Goal: Task Accomplishment & Management: Manage account settings

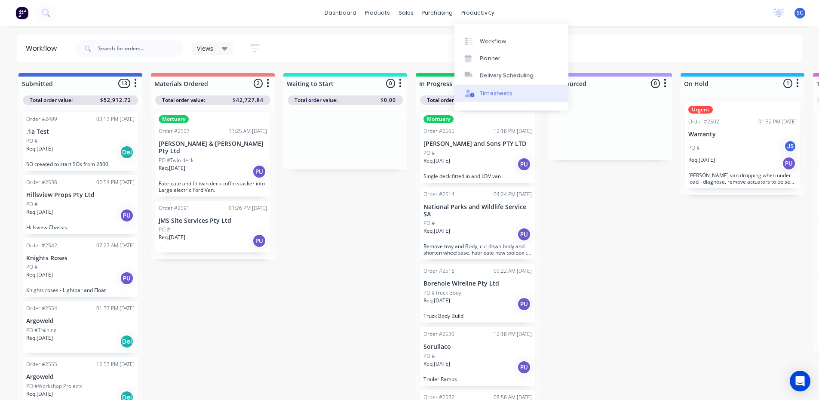
click at [489, 93] on div "Timesheets" at bounding box center [496, 93] width 32 height 8
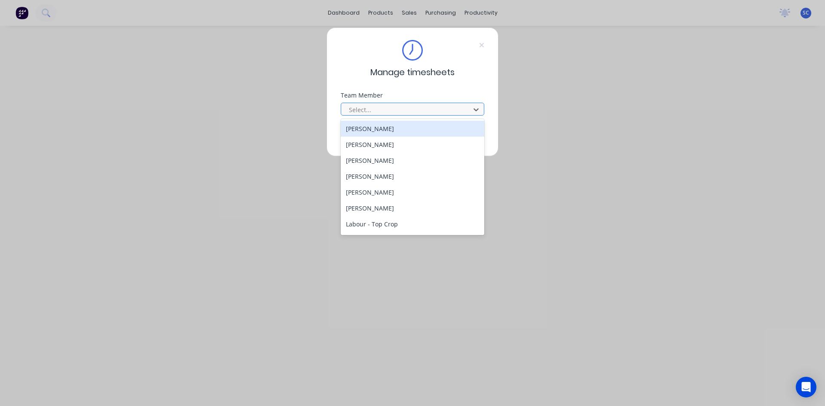
click at [428, 110] on div at bounding box center [407, 109] width 118 height 11
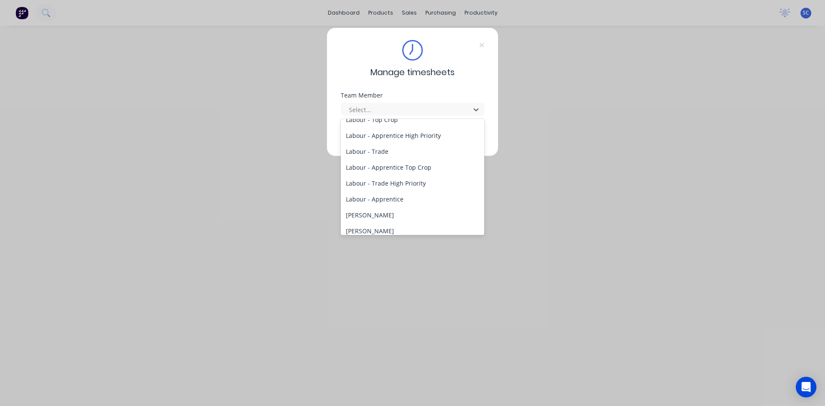
scroll to position [129, 0]
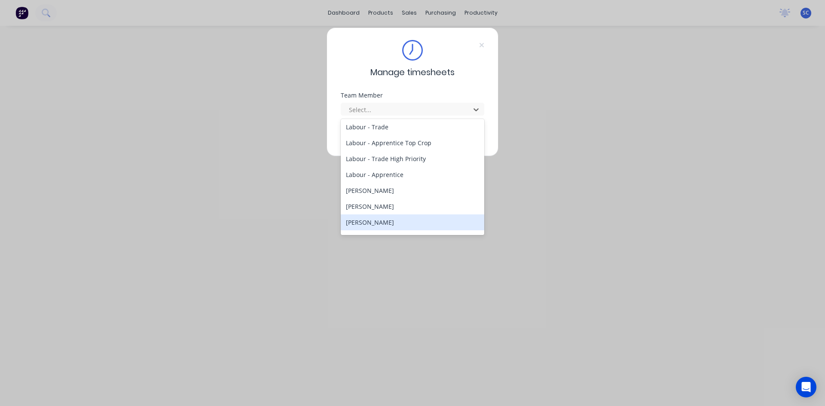
click at [410, 221] on div "[PERSON_NAME]" at bounding box center [413, 223] width 144 height 16
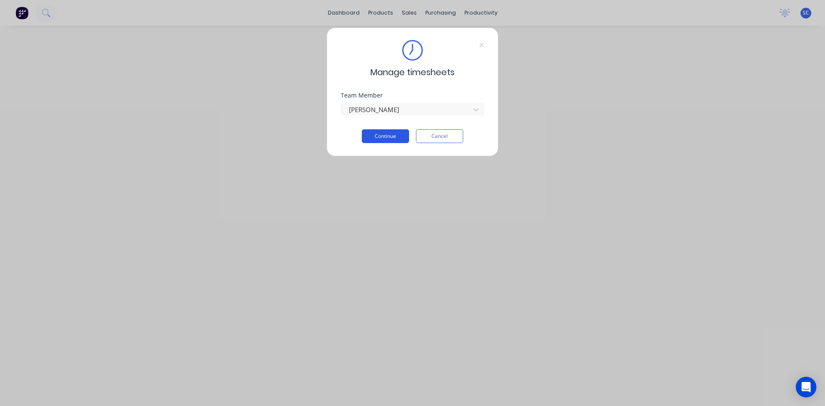
click at [393, 132] on button "Continue" at bounding box center [385, 136] width 47 height 14
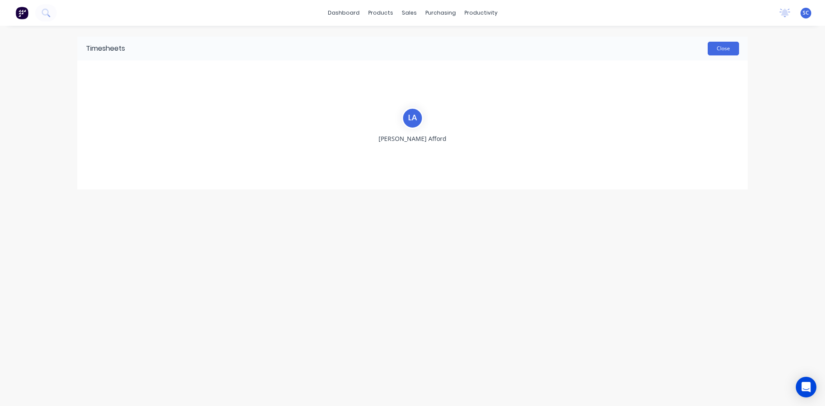
click at [720, 49] on button "Close" at bounding box center [723, 49] width 31 height 14
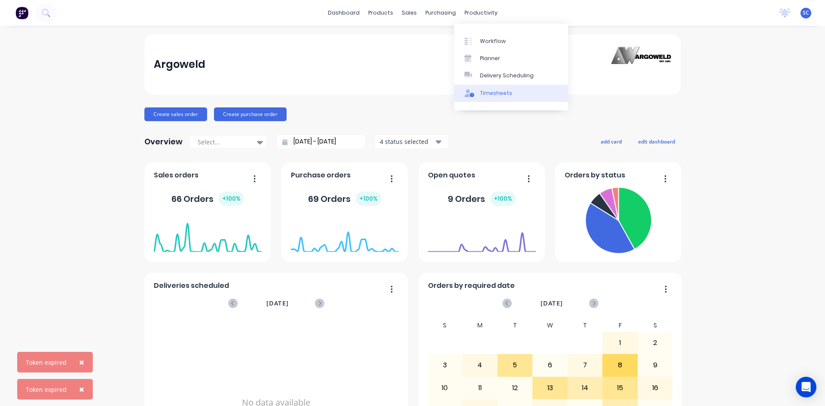
click at [485, 95] on div "Timesheets" at bounding box center [496, 93] width 32 height 8
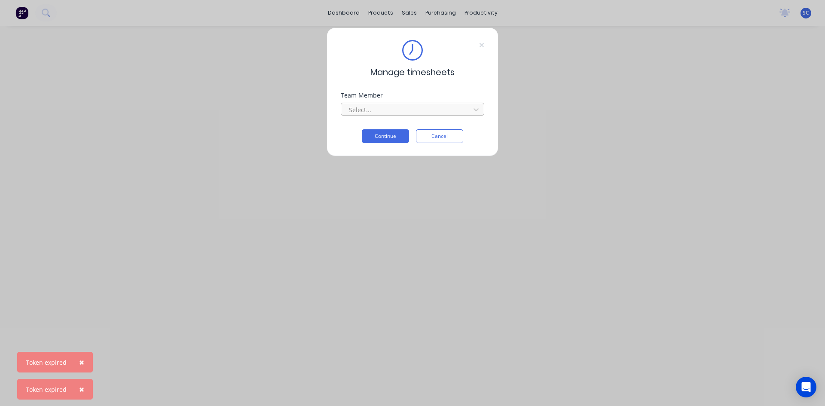
click at [401, 106] on div at bounding box center [407, 109] width 118 height 11
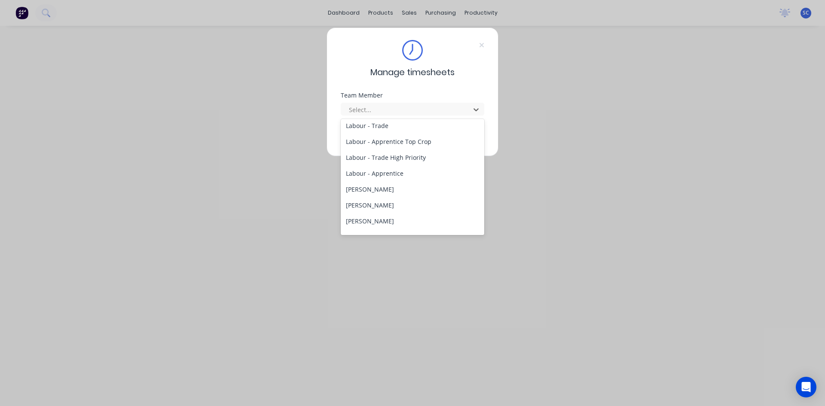
scroll to position [172, 0]
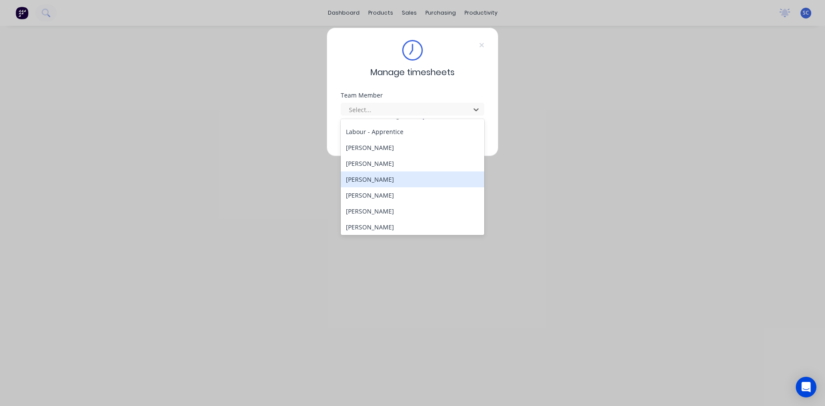
click at [398, 172] on div "[PERSON_NAME]" at bounding box center [413, 180] width 144 height 16
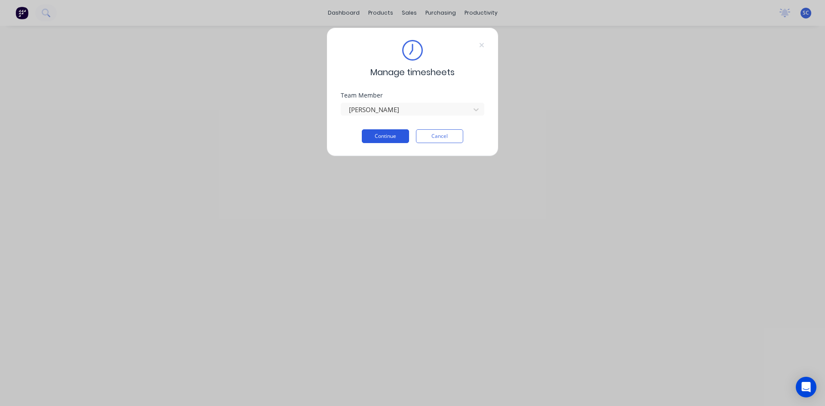
click at [394, 136] on button "Continue" at bounding box center [385, 136] width 47 height 14
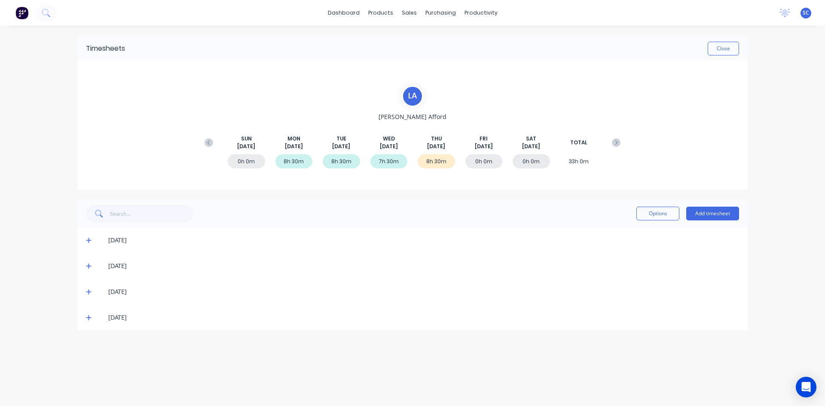
click at [89, 319] on icon at bounding box center [89, 318] width 6 height 6
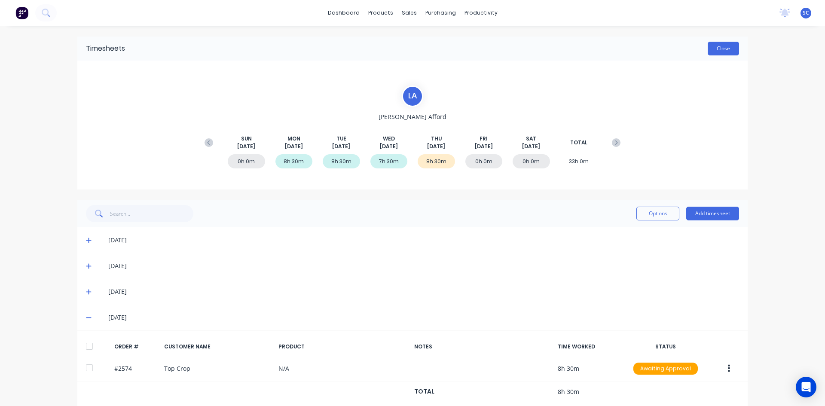
click at [724, 49] on button "Close" at bounding box center [723, 49] width 31 height 14
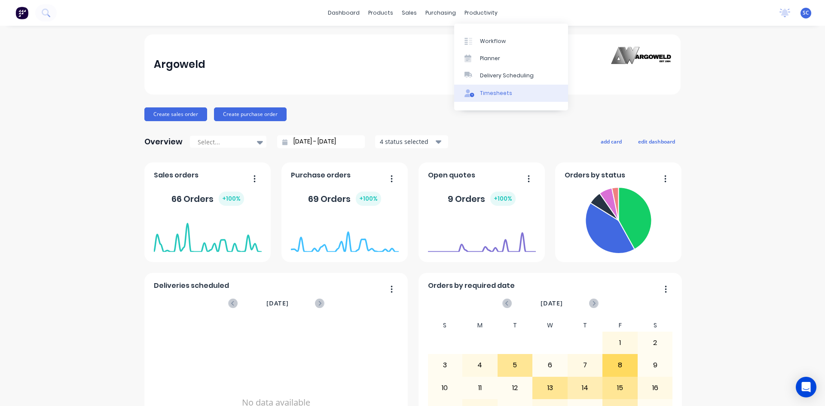
click at [502, 95] on div "Timesheets" at bounding box center [496, 93] width 32 height 8
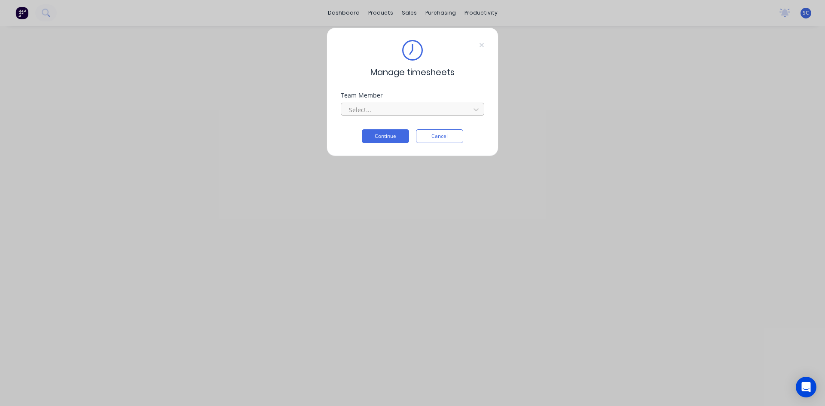
click at [405, 106] on div at bounding box center [407, 109] width 118 height 11
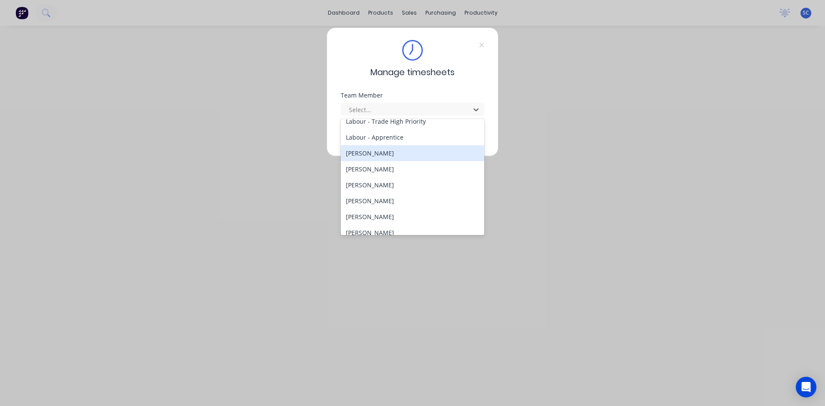
scroll to position [172, 0]
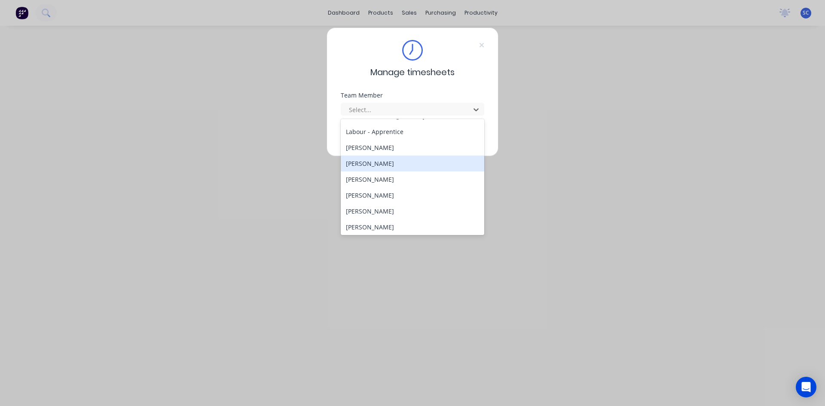
click at [374, 160] on div "[PERSON_NAME]" at bounding box center [413, 164] width 144 height 16
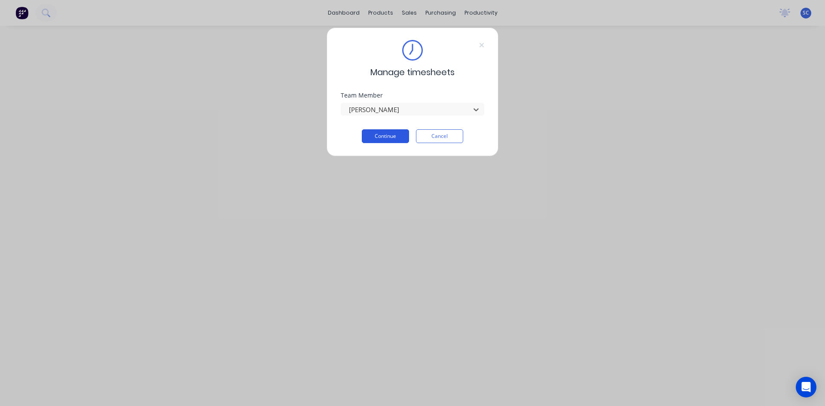
click at [389, 137] on button "Continue" at bounding box center [385, 136] width 47 height 14
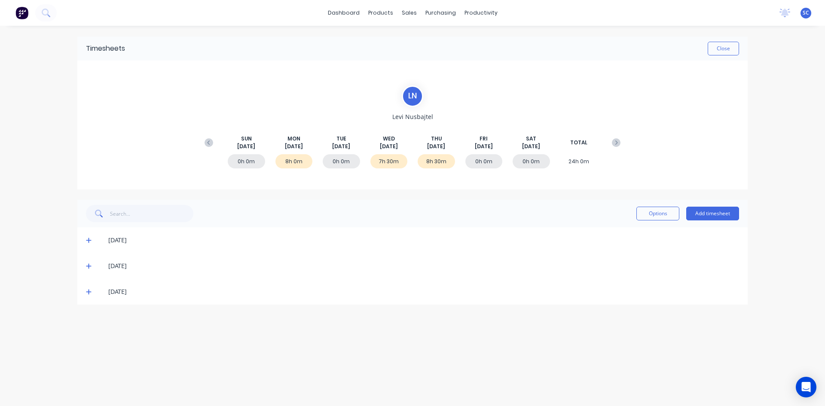
click at [88, 293] on icon at bounding box center [89, 292] width 6 height 6
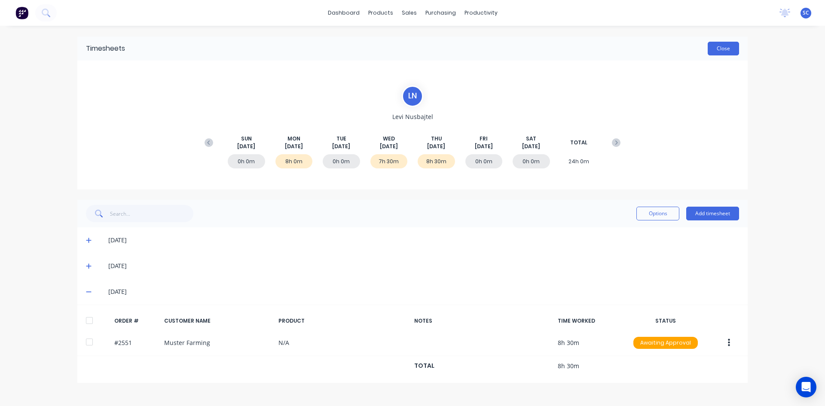
click at [726, 48] on button "Close" at bounding box center [723, 49] width 31 height 14
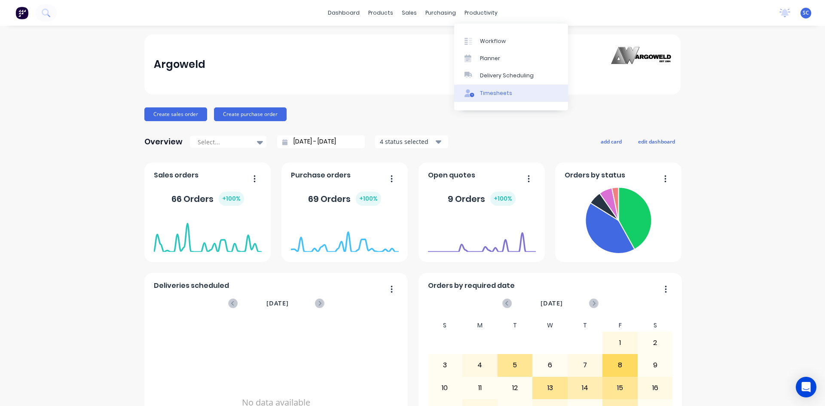
click at [501, 94] on div "Timesheets" at bounding box center [496, 93] width 32 height 8
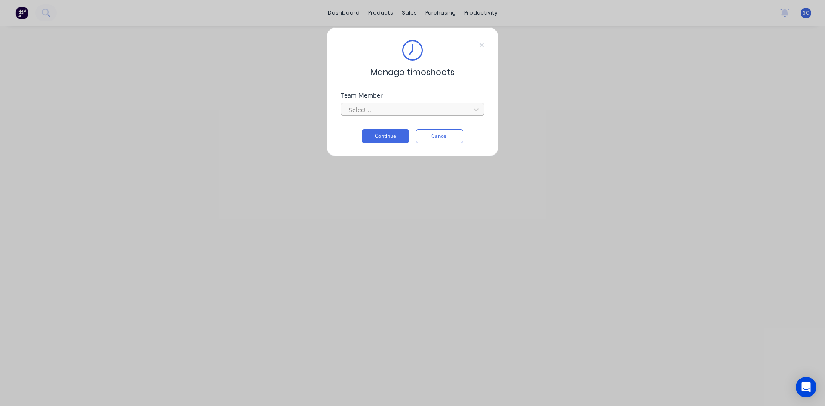
click at [395, 105] on div at bounding box center [407, 109] width 118 height 11
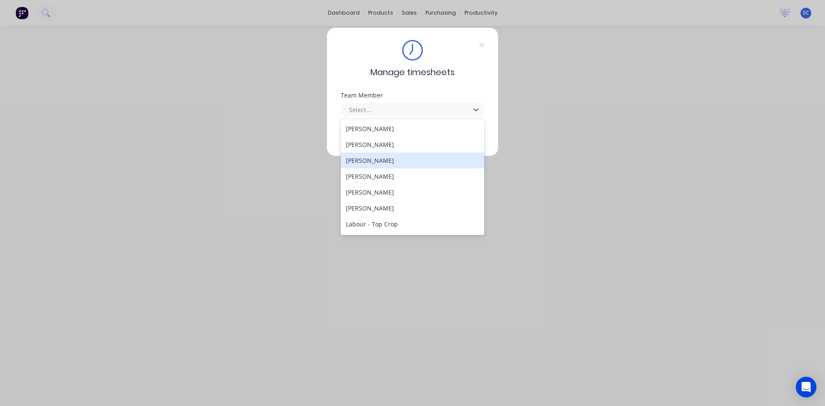
click at [367, 161] on div "[PERSON_NAME]" at bounding box center [413, 161] width 144 height 16
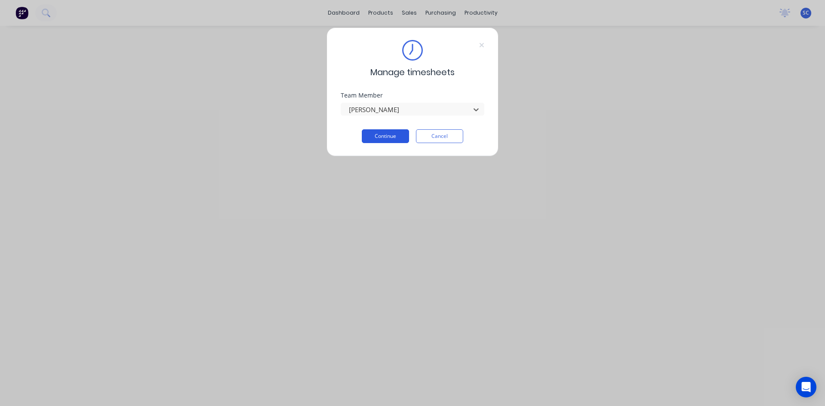
click at [395, 140] on button "Continue" at bounding box center [385, 136] width 47 height 14
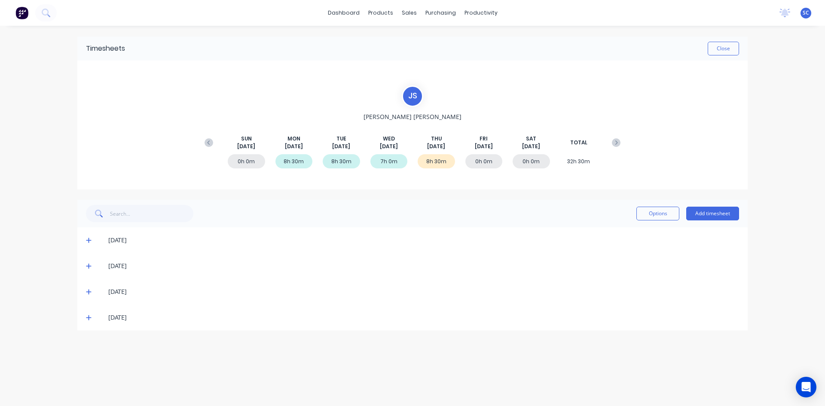
click at [90, 320] on icon at bounding box center [89, 318] width 6 height 6
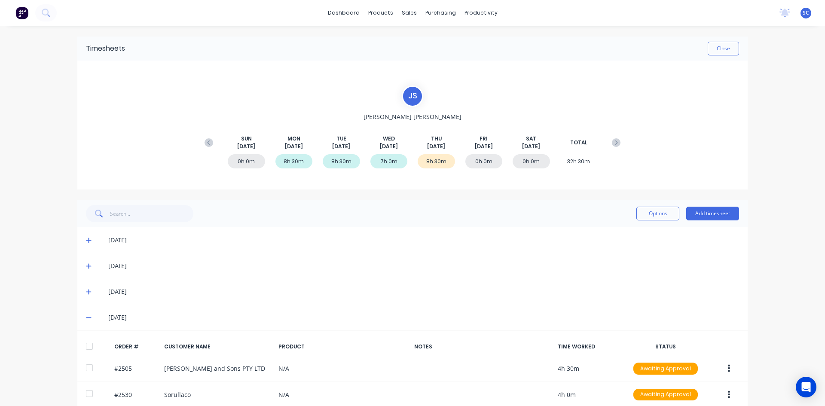
scroll to position [39, 0]
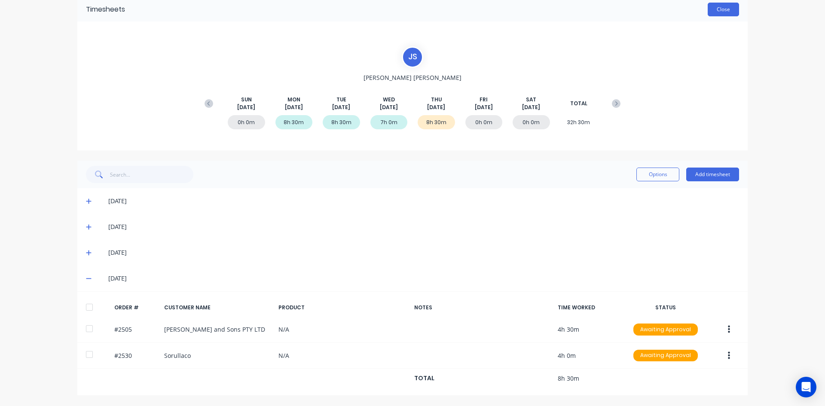
click at [721, 7] on button "Close" at bounding box center [723, 10] width 31 height 14
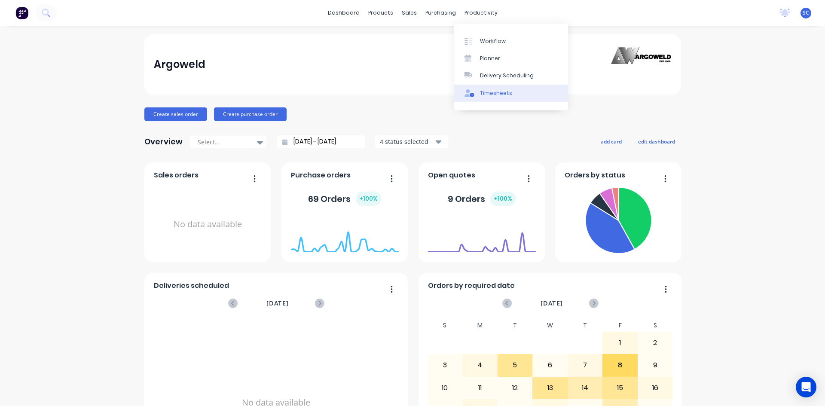
click at [491, 91] on div "Timesheets" at bounding box center [496, 93] width 32 height 8
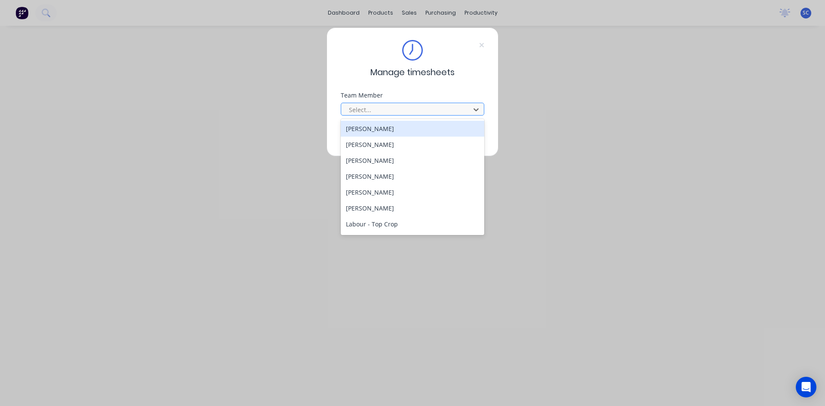
click at [426, 114] on div at bounding box center [407, 109] width 118 height 11
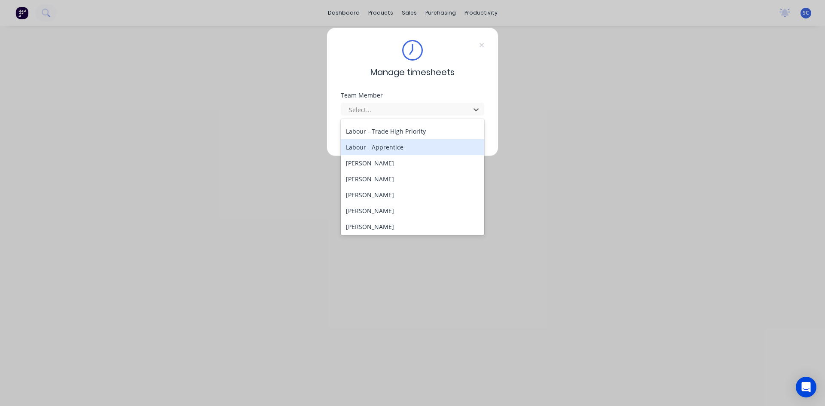
scroll to position [172, 0]
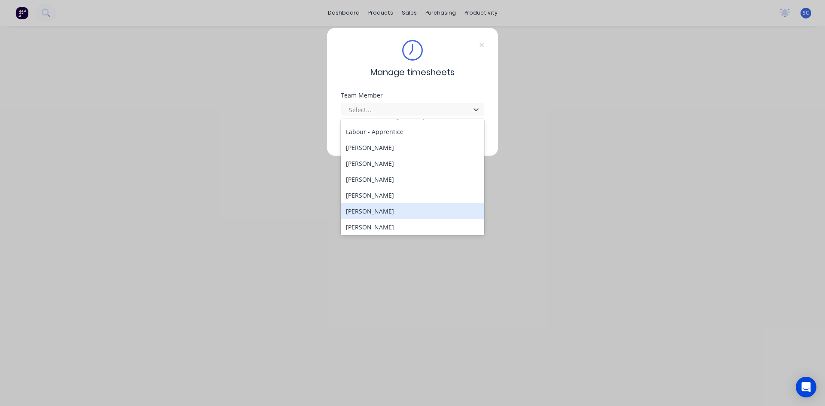
click at [396, 212] on div "[PERSON_NAME]" at bounding box center [413, 211] width 144 height 16
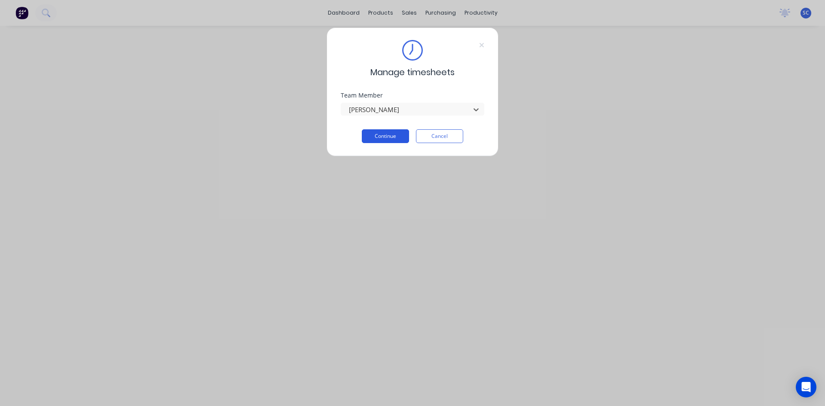
click at [389, 137] on button "Continue" at bounding box center [385, 136] width 47 height 14
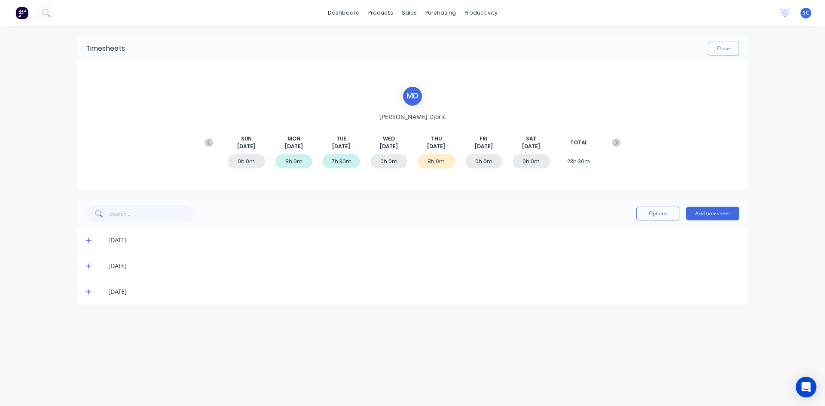
click at [89, 289] on icon at bounding box center [89, 292] width 6 height 6
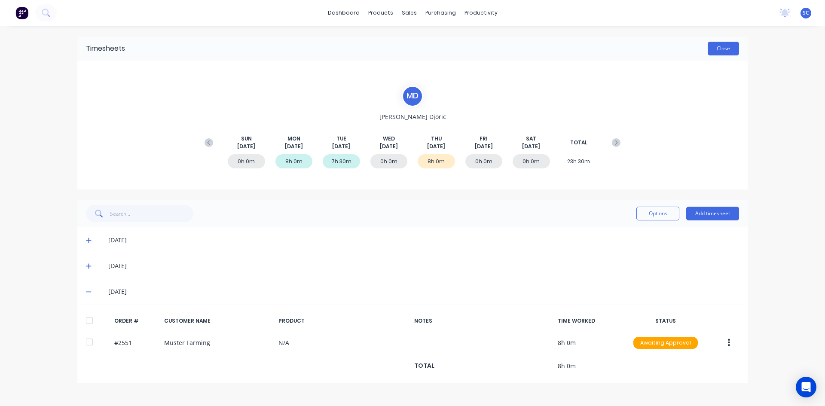
click at [722, 52] on button "Close" at bounding box center [723, 49] width 31 height 14
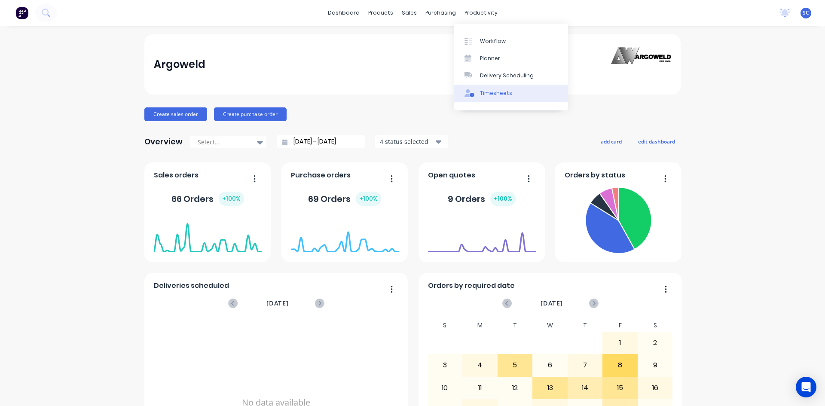
click at [491, 90] on div "Timesheets" at bounding box center [496, 93] width 32 height 8
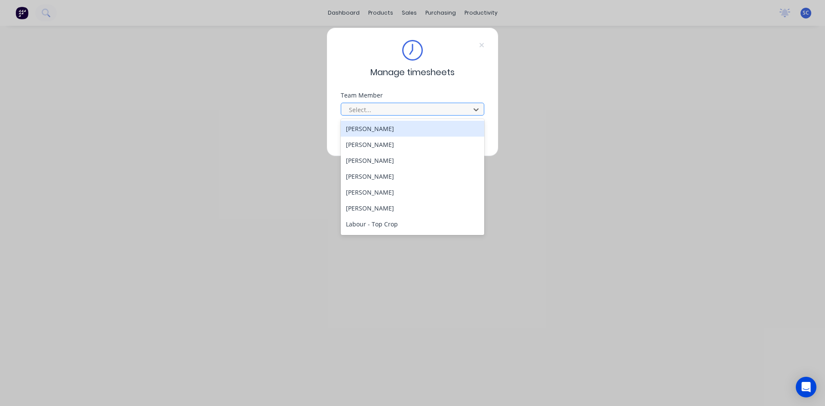
click at [365, 110] on div at bounding box center [407, 109] width 118 height 11
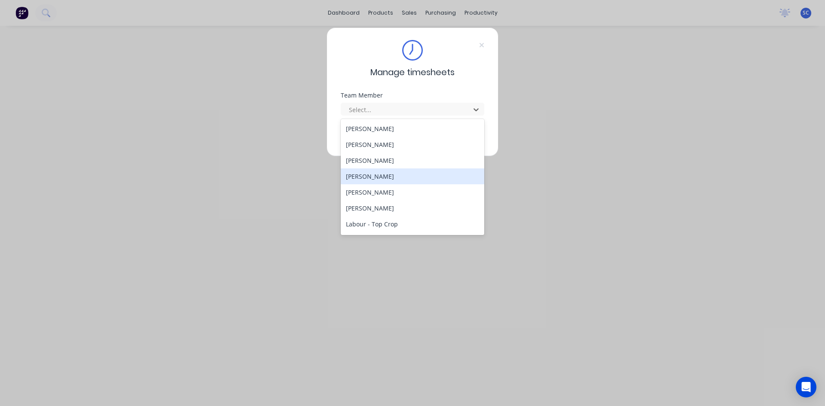
click at [393, 175] on div "[PERSON_NAME]" at bounding box center [413, 177] width 144 height 16
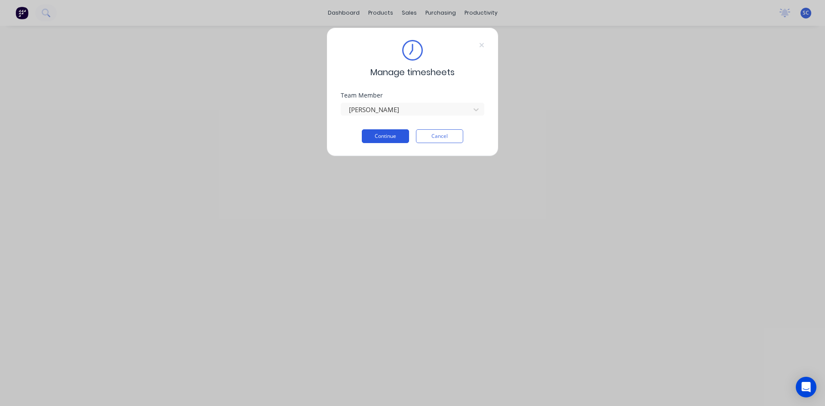
click at [370, 135] on button "Continue" at bounding box center [385, 136] width 47 height 14
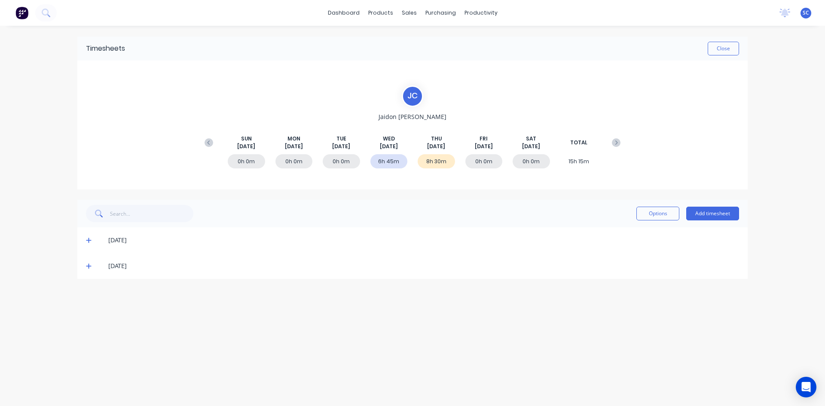
click at [88, 267] on icon at bounding box center [88, 266] width 5 height 5
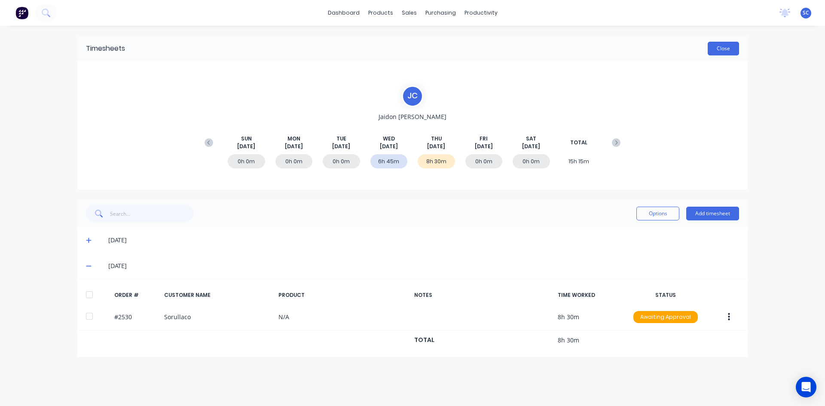
click at [715, 48] on button "Close" at bounding box center [723, 49] width 31 height 14
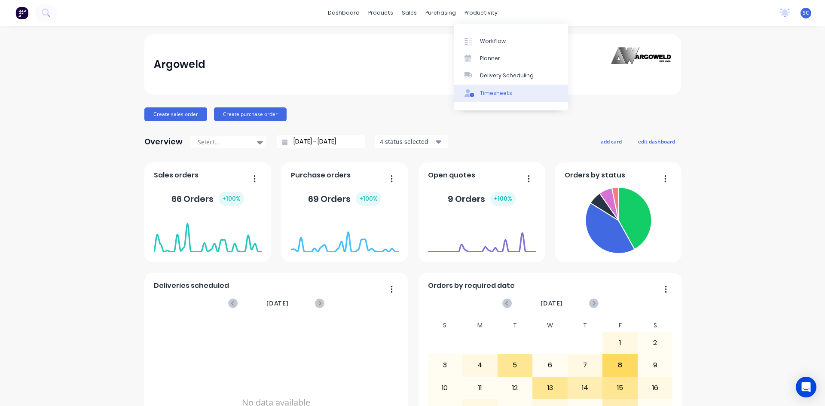
click at [492, 91] on div "Timesheets" at bounding box center [496, 93] width 32 height 8
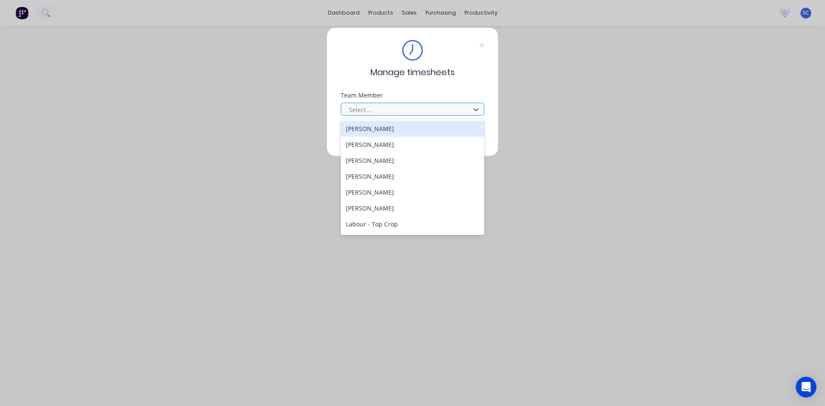
click at [405, 109] on div at bounding box center [407, 109] width 118 height 11
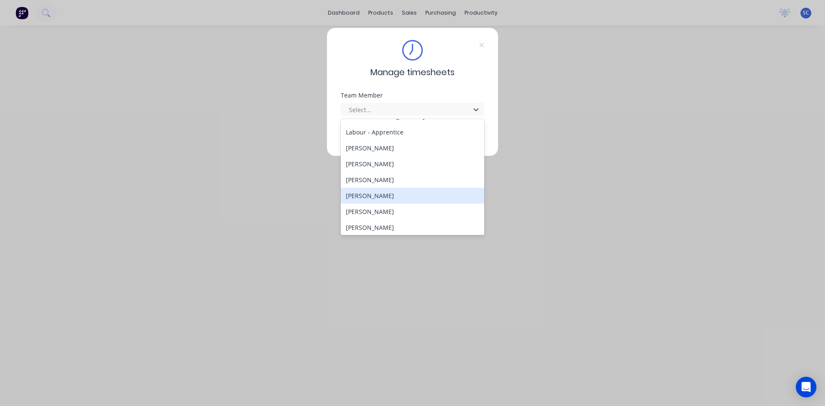
scroll to position [172, 0]
click at [399, 194] on div "[PERSON_NAME]" at bounding box center [413, 195] width 144 height 16
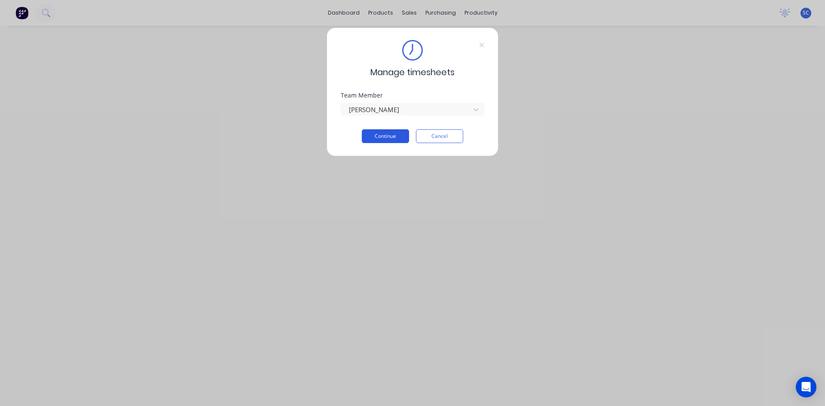
click at [390, 136] on button "Continue" at bounding box center [385, 136] width 47 height 14
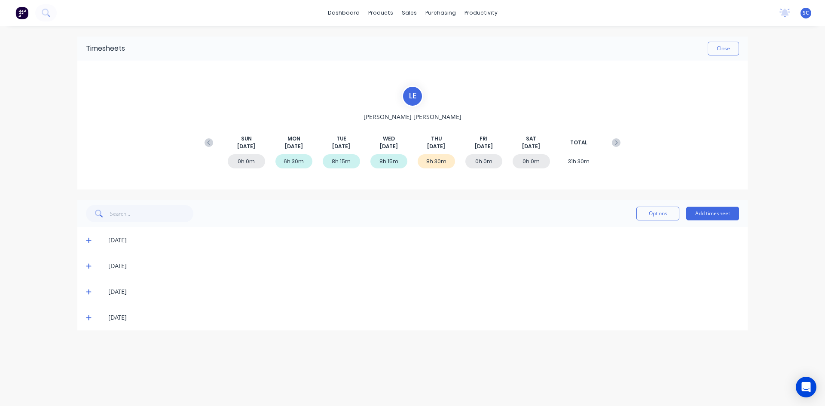
click at [88, 319] on icon at bounding box center [89, 318] width 6 height 6
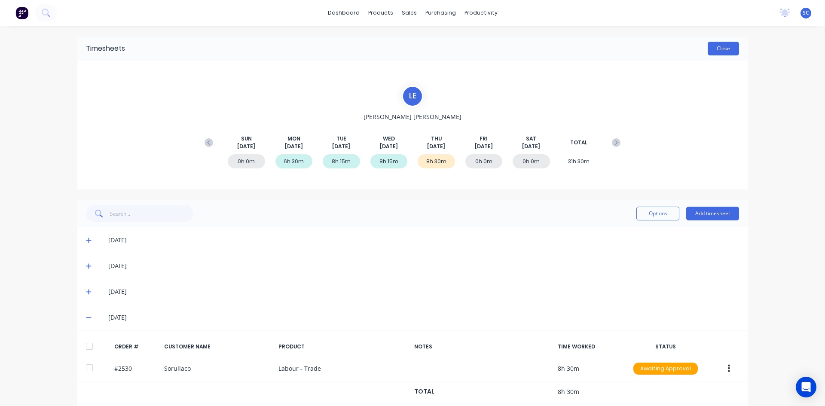
click at [723, 48] on button "Close" at bounding box center [723, 49] width 31 height 14
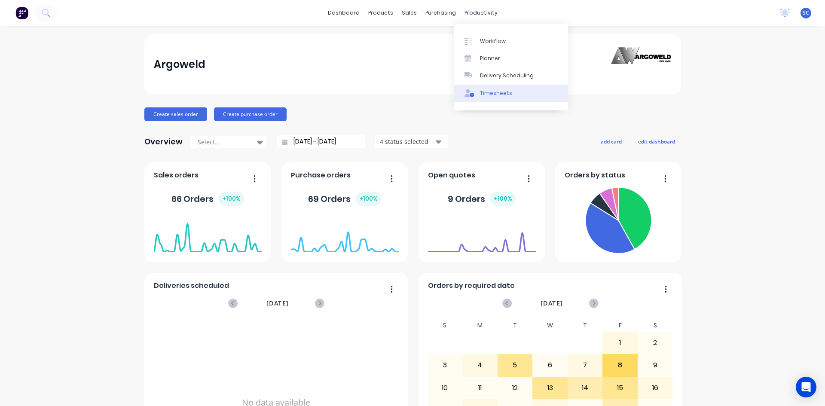
click at [486, 90] on div "Timesheets" at bounding box center [496, 93] width 32 height 8
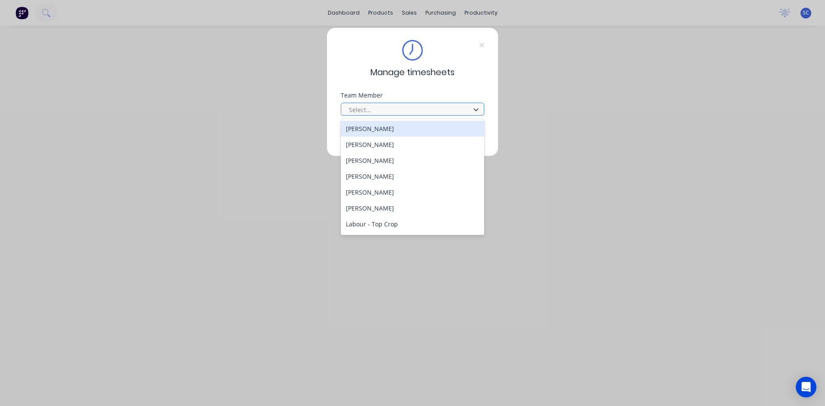
click at [415, 110] on div at bounding box center [407, 109] width 118 height 11
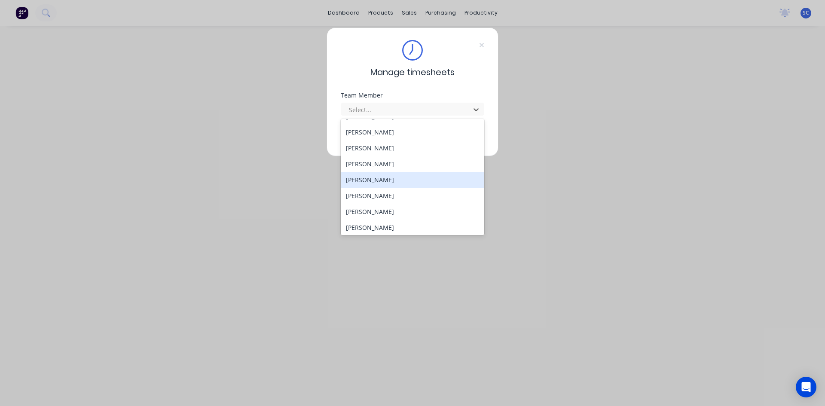
scroll to position [237, 0]
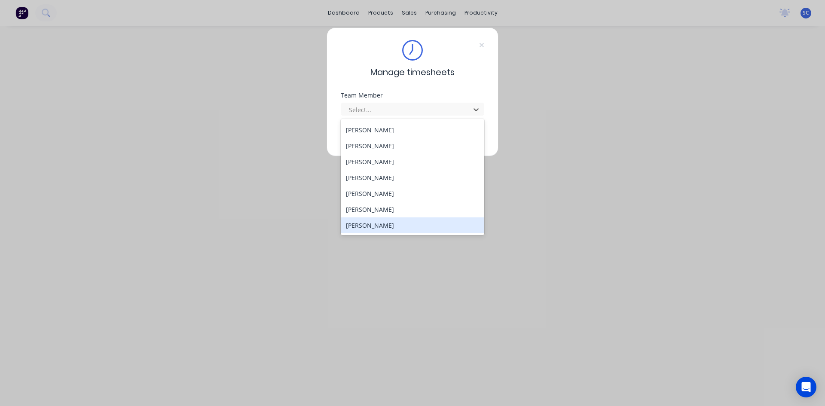
click at [394, 227] on div "[PERSON_NAME]" at bounding box center [413, 226] width 144 height 16
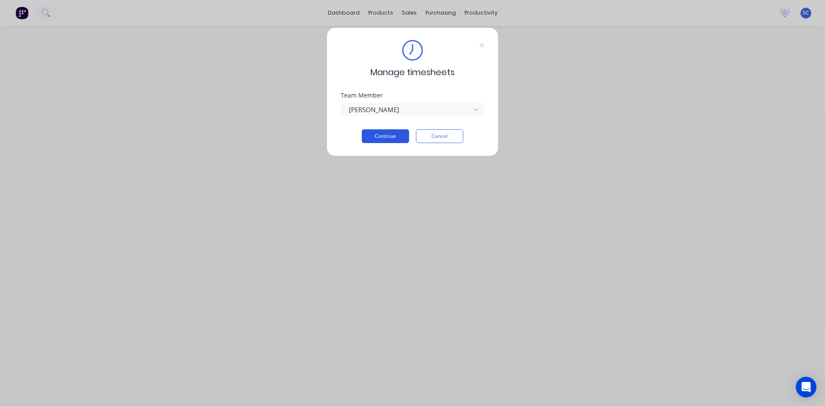
click at [383, 136] on button "Continue" at bounding box center [385, 136] width 47 height 14
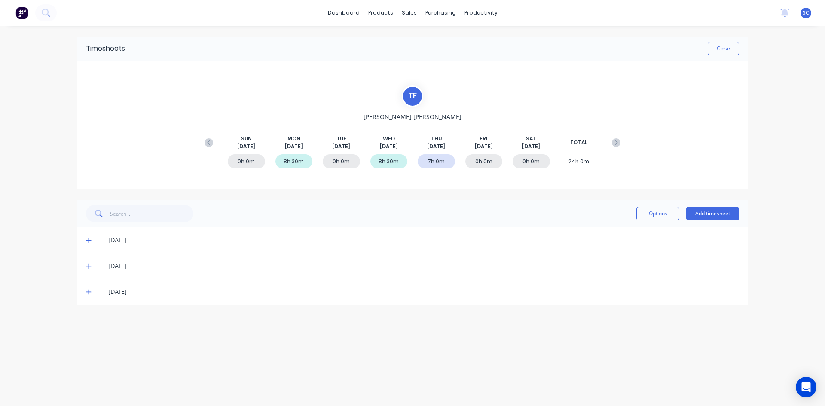
click at [89, 291] on icon at bounding box center [88, 292] width 5 height 5
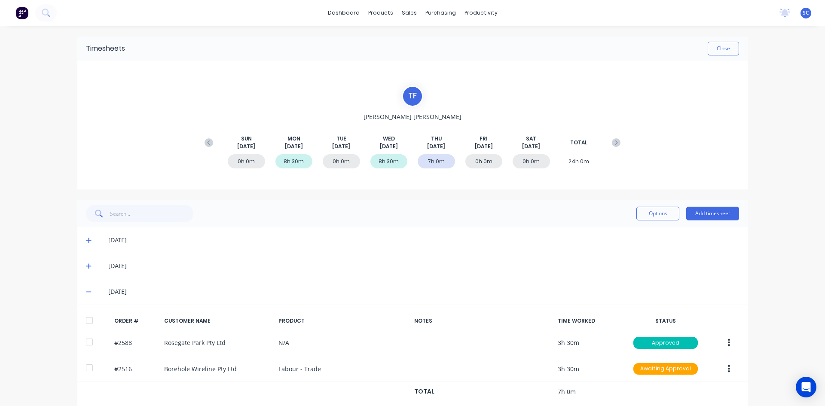
scroll to position [13, 0]
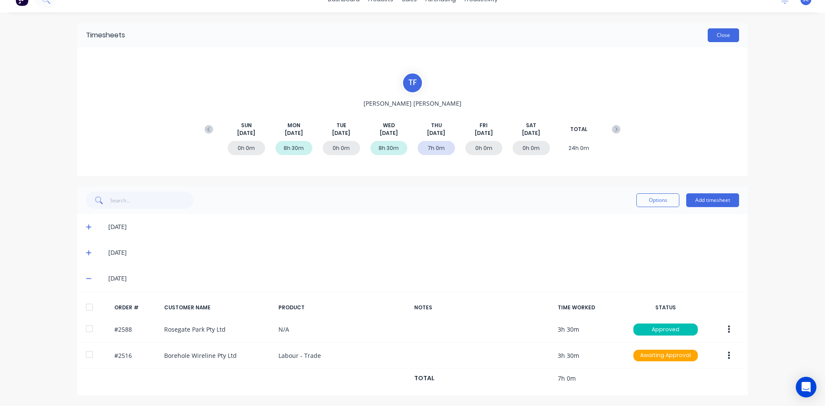
click at [722, 34] on button "Close" at bounding box center [723, 35] width 31 height 14
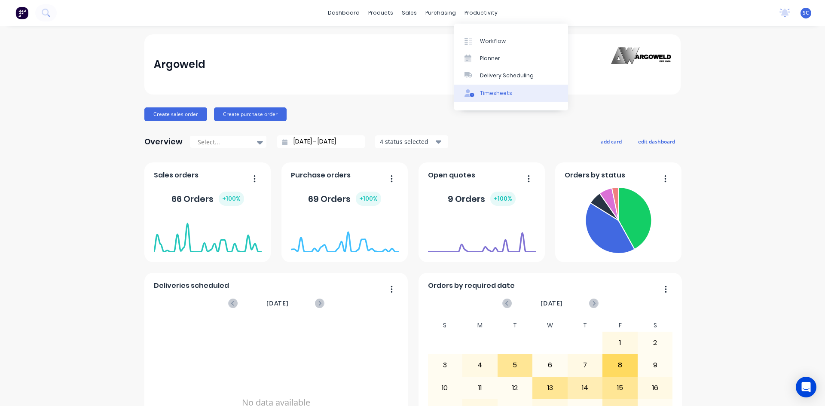
click at [504, 92] on div "Timesheets" at bounding box center [496, 93] width 32 height 8
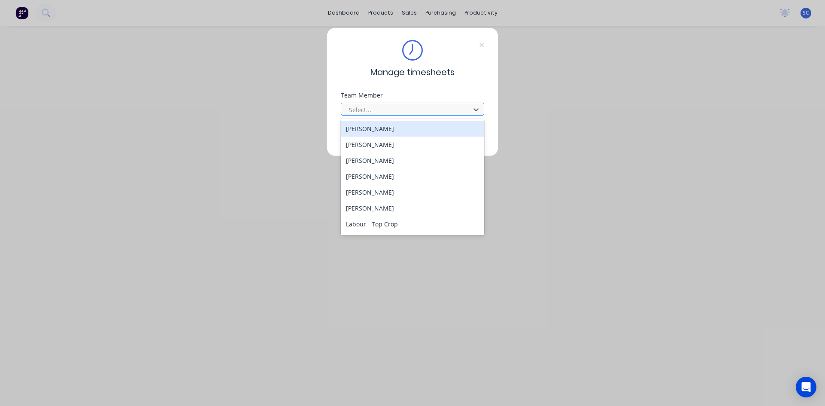
click at [391, 110] on div at bounding box center [407, 109] width 118 height 11
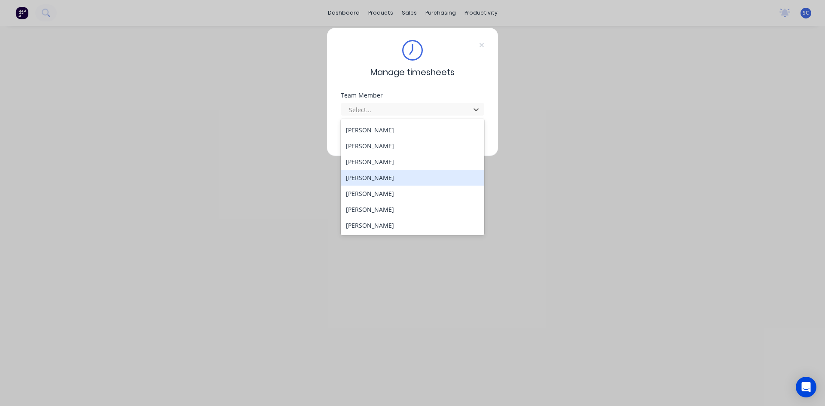
click at [399, 177] on div "[PERSON_NAME]" at bounding box center [413, 178] width 144 height 16
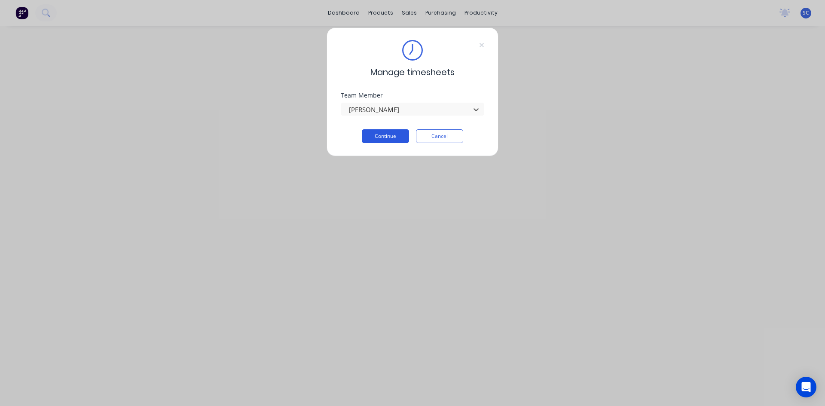
click at [393, 134] on button "Continue" at bounding box center [385, 136] width 47 height 14
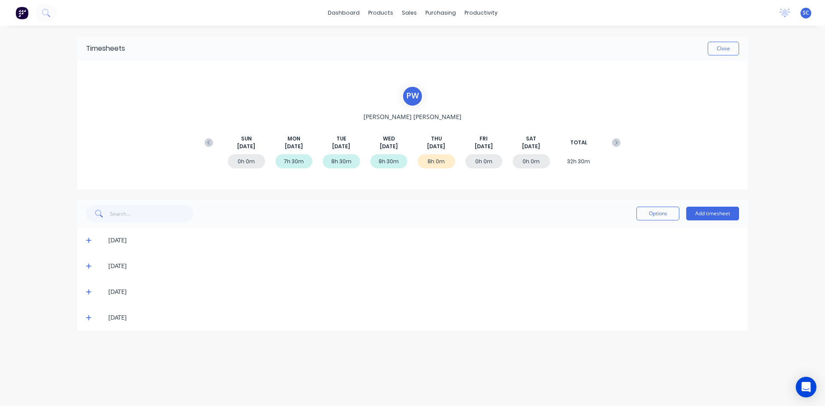
click at [89, 318] on icon at bounding box center [88, 318] width 5 height 5
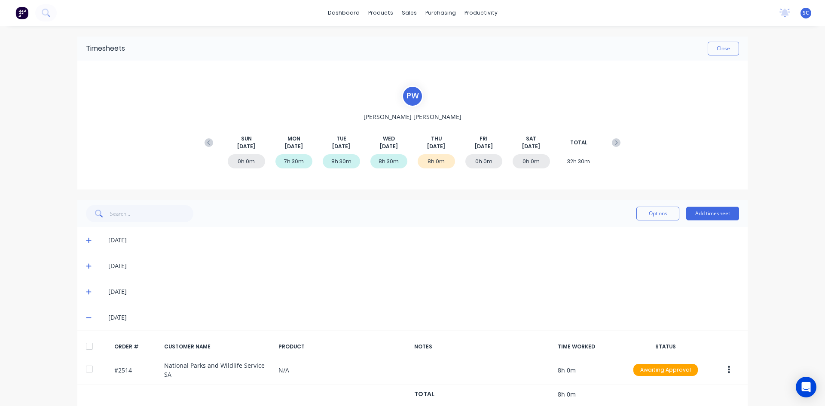
scroll to position [13, 0]
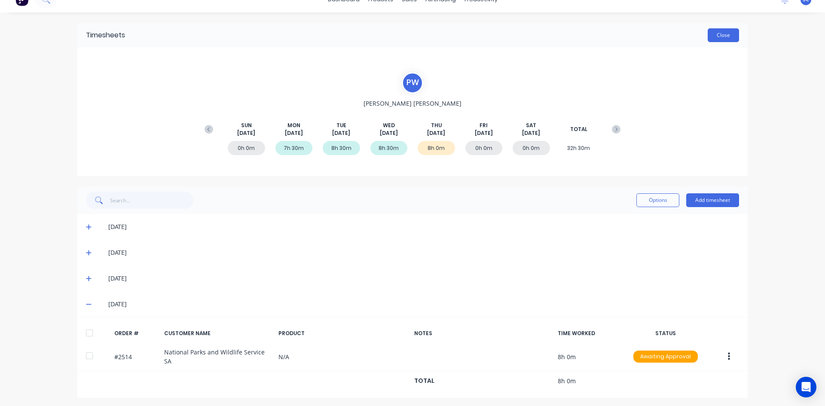
click at [717, 35] on button "Close" at bounding box center [723, 35] width 31 height 14
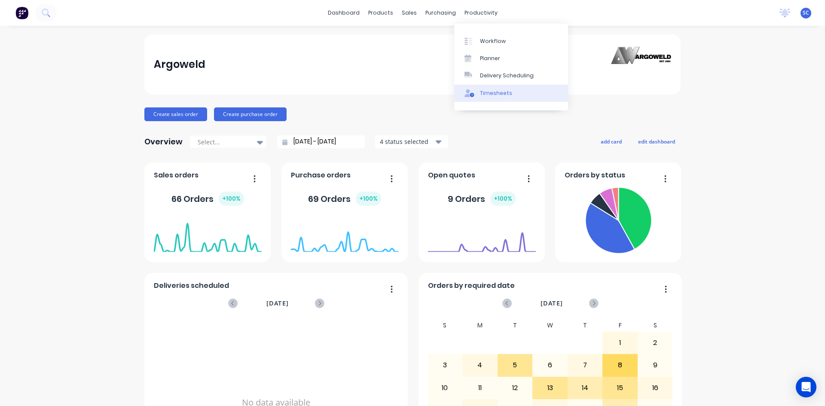
click at [493, 93] on div "Timesheets" at bounding box center [496, 93] width 32 height 8
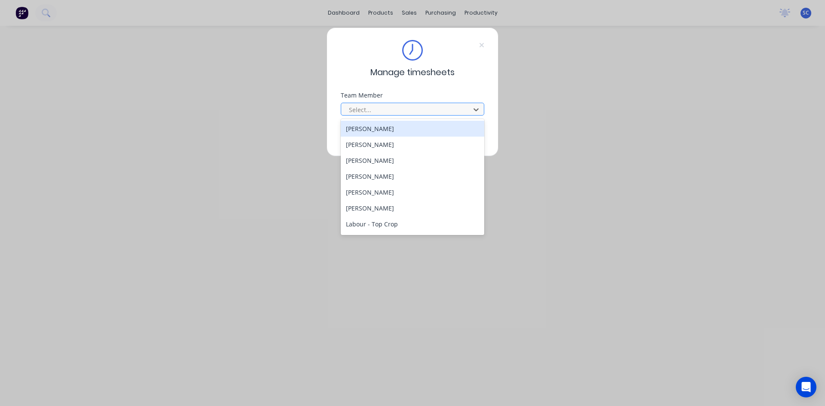
click at [429, 106] on div at bounding box center [407, 109] width 118 height 11
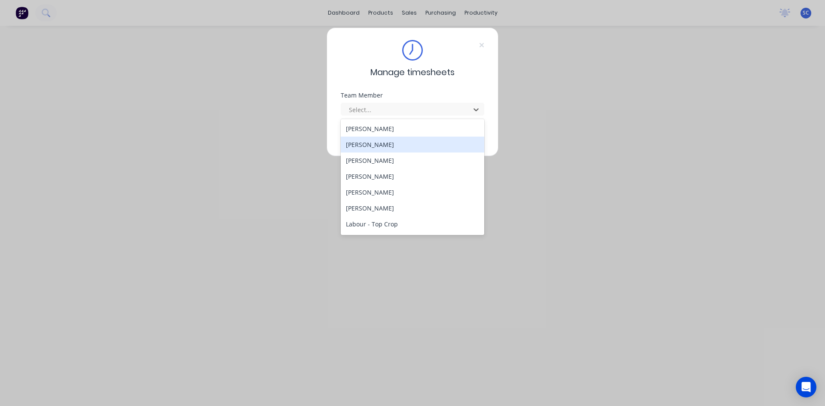
click at [426, 144] on div "[PERSON_NAME]" at bounding box center [413, 145] width 144 height 16
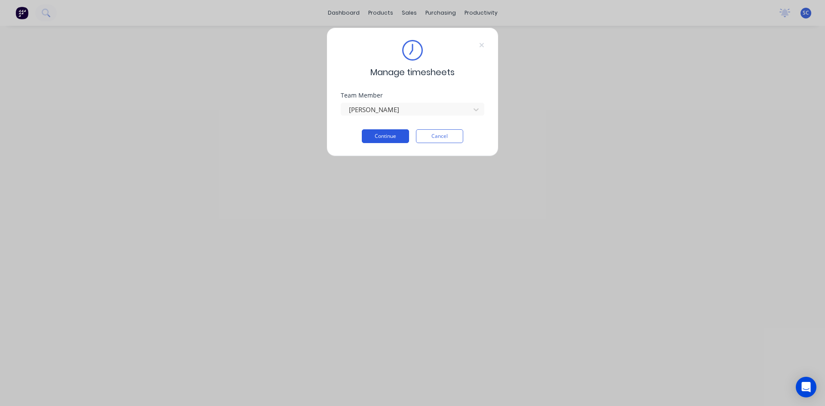
click at [378, 136] on button "Continue" at bounding box center [385, 136] width 47 height 14
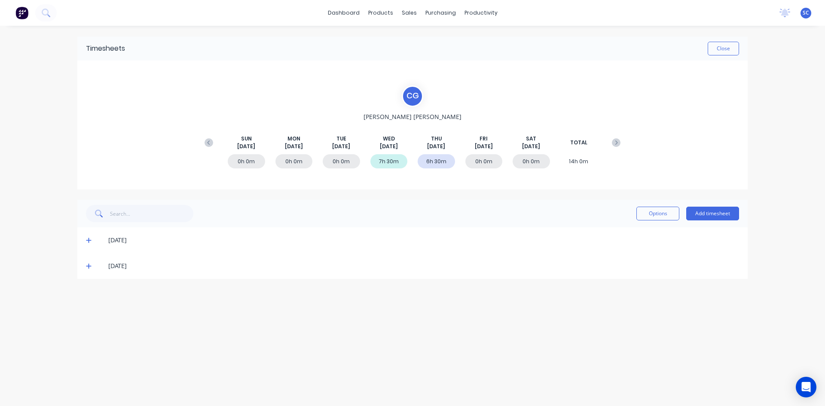
click at [86, 269] on div "[DATE]" at bounding box center [412, 266] width 671 height 26
click at [89, 266] on icon at bounding box center [88, 266] width 5 height 5
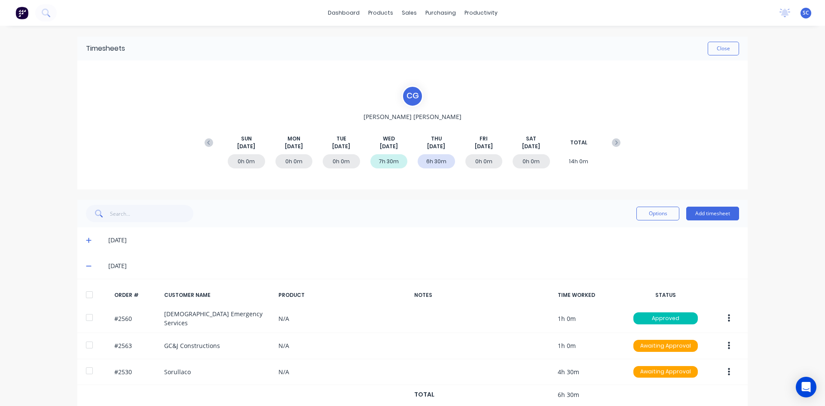
scroll to position [16, 0]
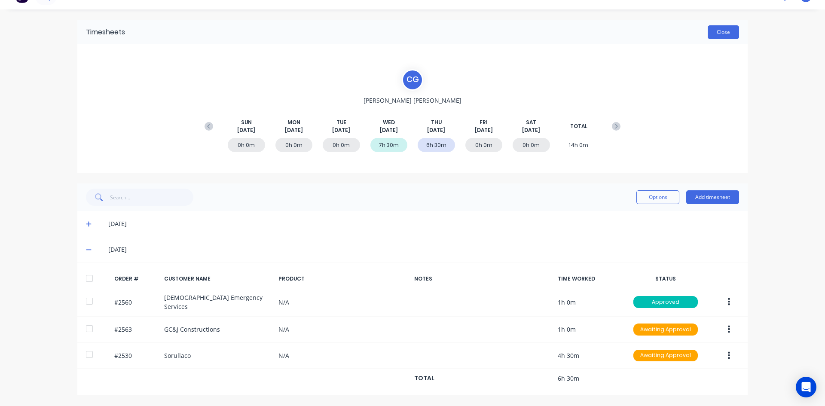
click at [722, 33] on button "Close" at bounding box center [723, 32] width 31 height 14
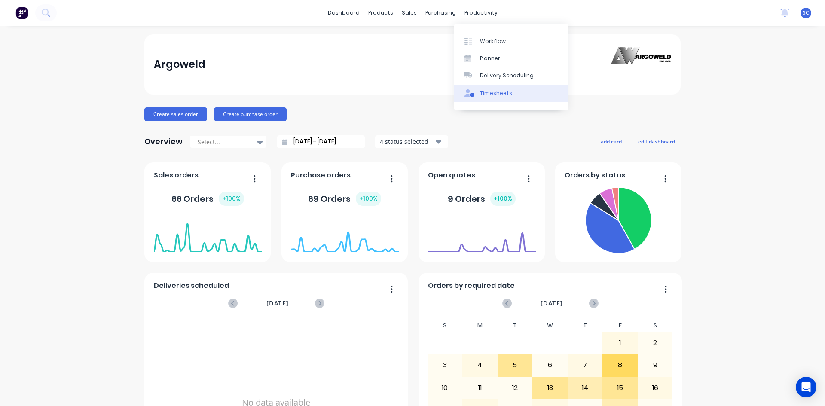
click at [500, 90] on div "Timesheets" at bounding box center [496, 93] width 32 height 8
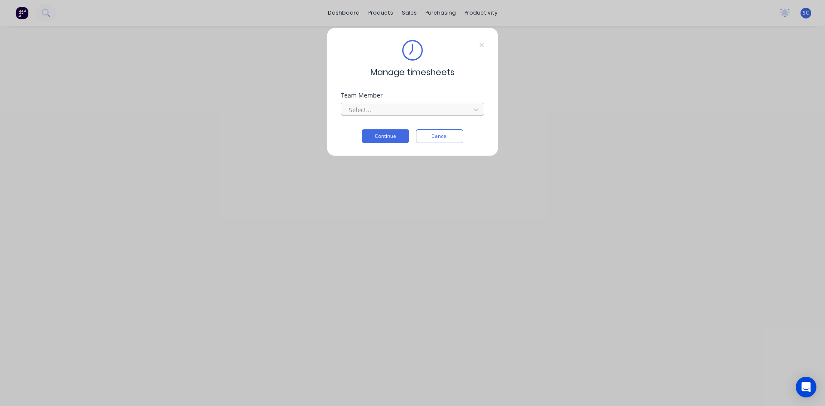
click at [434, 110] on div at bounding box center [407, 109] width 118 height 11
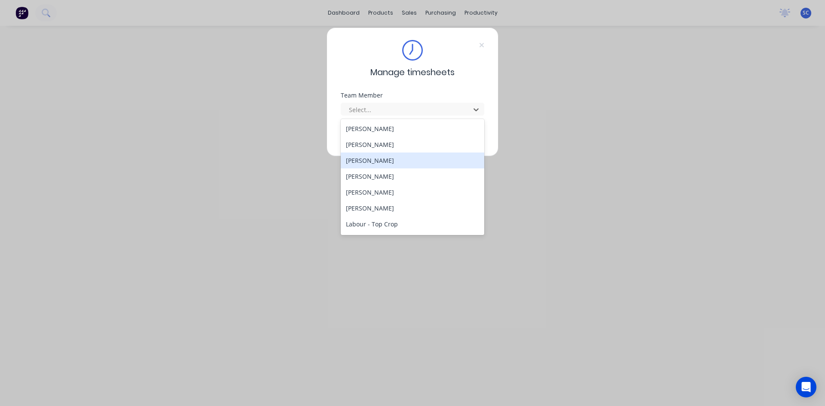
click at [405, 160] on div "[PERSON_NAME]" at bounding box center [413, 161] width 144 height 16
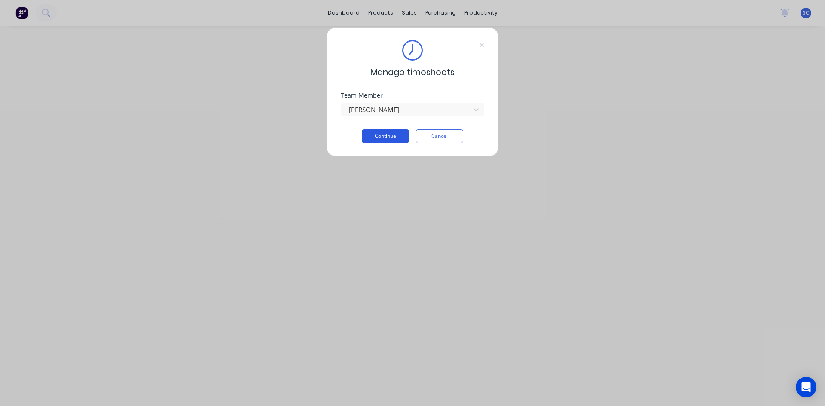
click at [393, 137] on button "Continue" at bounding box center [385, 136] width 47 height 14
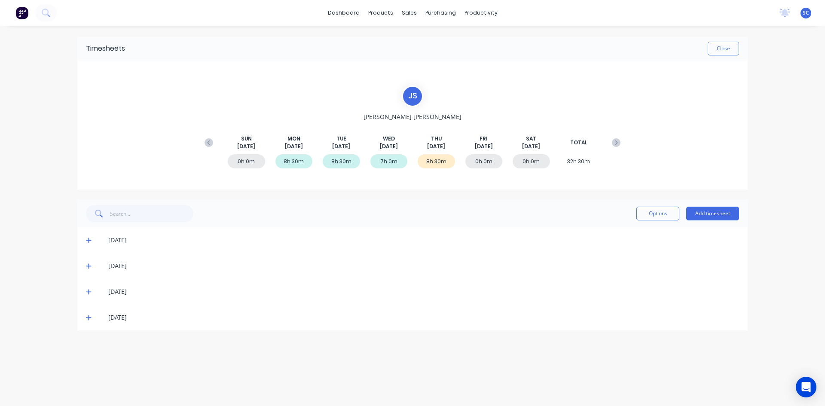
click at [88, 318] on icon at bounding box center [88, 318] width 5 height 5
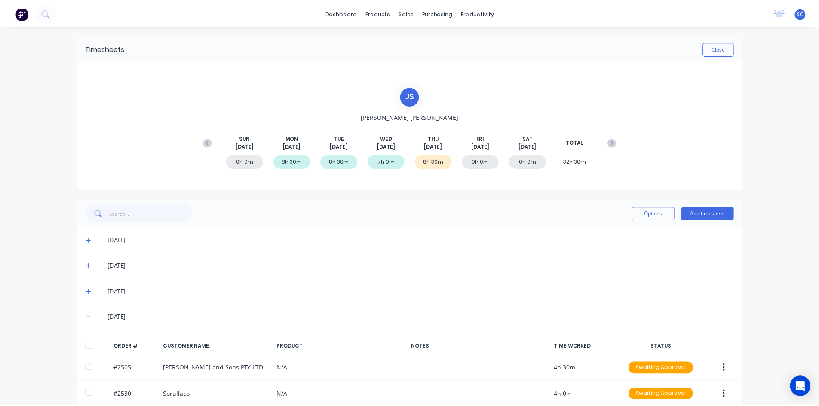
scroll to position [39, 0]
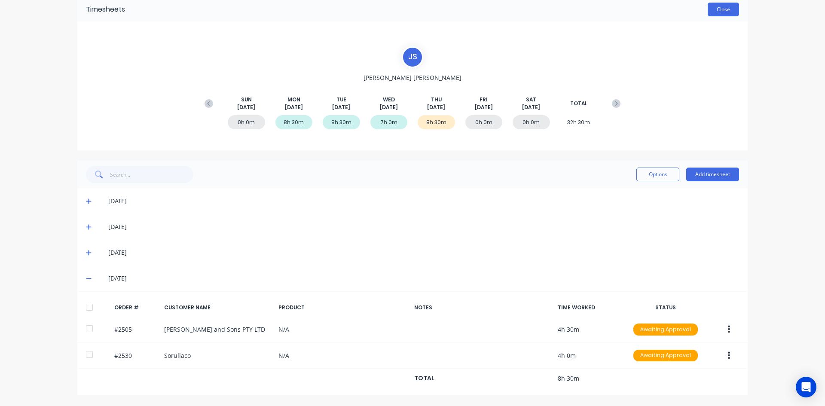
click at [717, 11] on button "Close" at bounding box center [723, 10] width 31 height 14
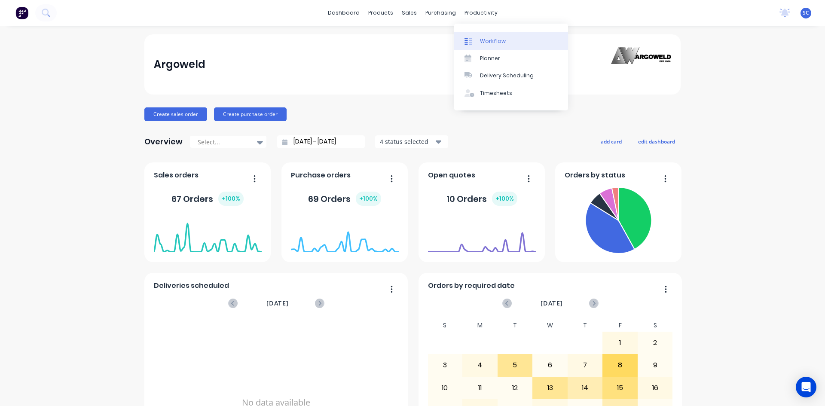
click at [487, 38] on div "Workflow" at bounding box center [493, 41] width 26 height 8
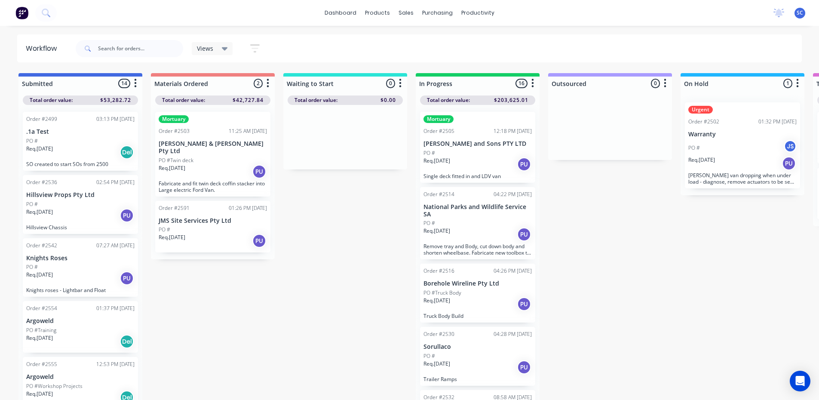
click at [472, 150] on div "PO #" at bounding box center [477, 153] width 108 height 8
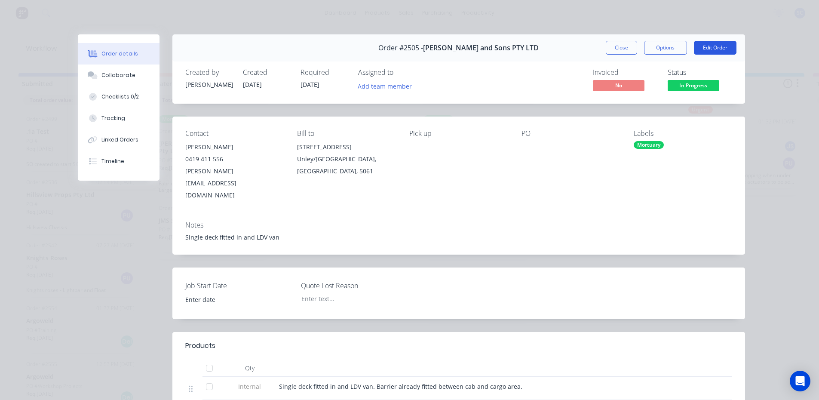
click at [709, 49] on button "Edit Order" at bounding box center [715, 48] width 43 height 14
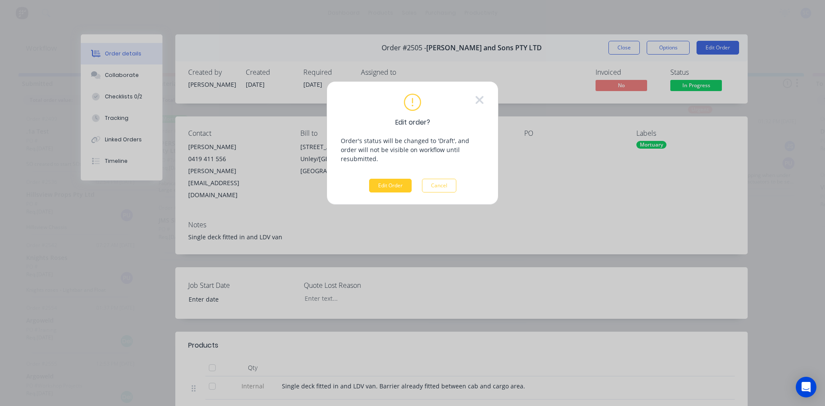
click at [393, 179] on button "Edit Order" at bounding box center [390, 186] width 43 height 14
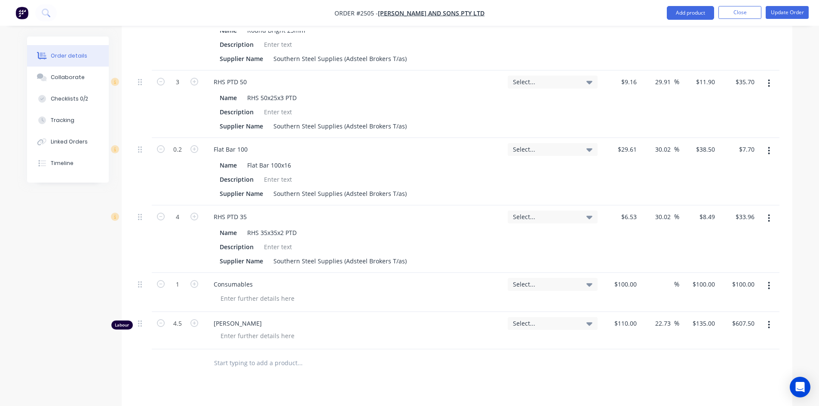
scroll to position [731, 0]
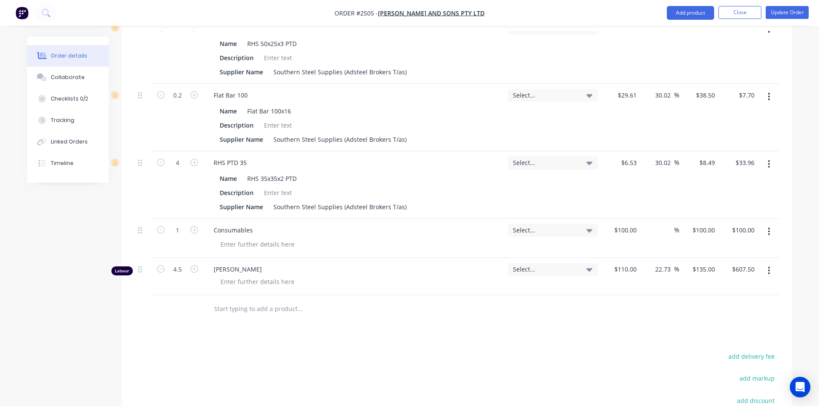
click at [236, 301] on input "text" at bounding box center [300, 309] width 172 height 17
click at [248, 301] on input "rhs 40x40x3 al" at bounding box center [300, 309] width 172 height 17
click at [252, 301] on input "rhs 40x40 al" at bounding box center [300, 309] width 172 height 17
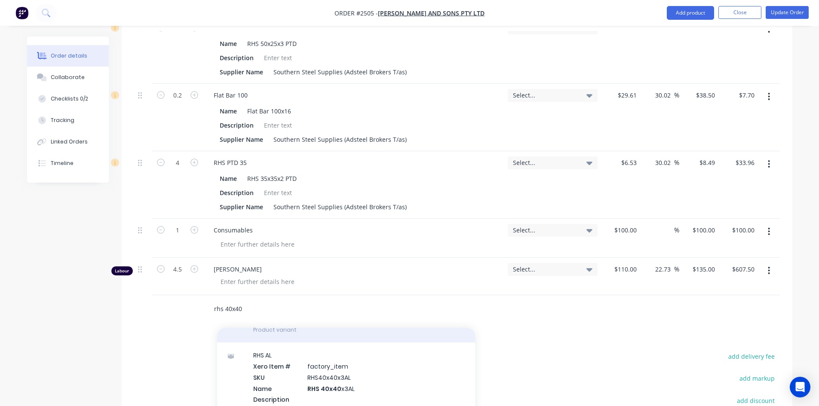
scroll to position [215, 0]
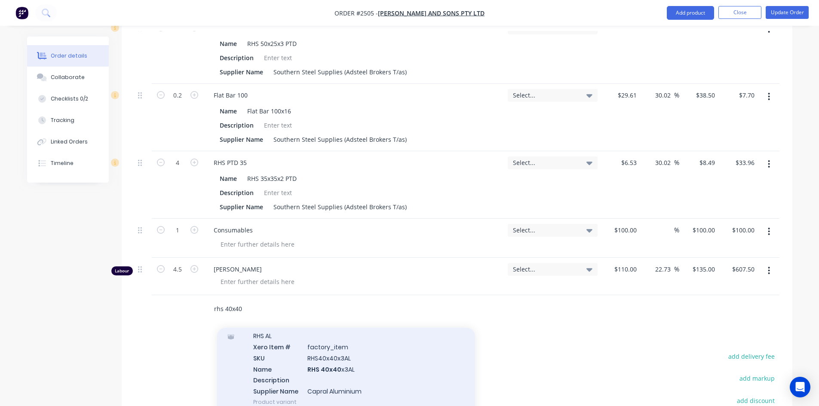
type input "rhs 40x40"
click at [323, 338] on div "RHS AL Xero Item # factory_item SKU RHS40x40x3AL Name RHS 40x40 x3AL Descriptio…" at bounding box center [346, 369] width 258 height 92
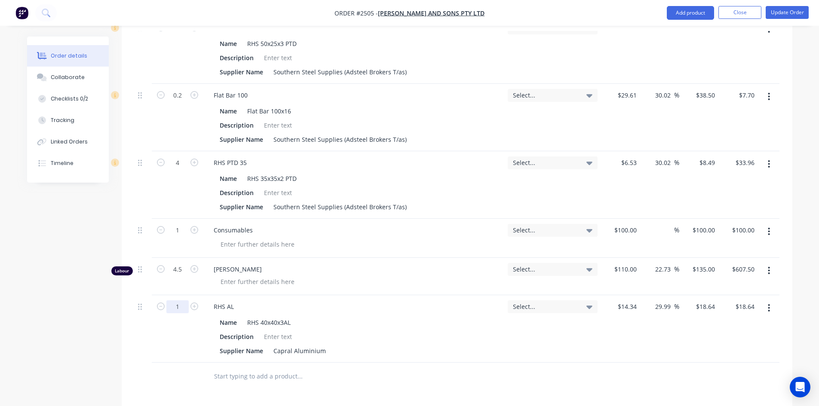
type input "1.5"
type input "$27.96"
click at [255, 368] on input "text" at bounding box center [300, 376] width 172 height 17
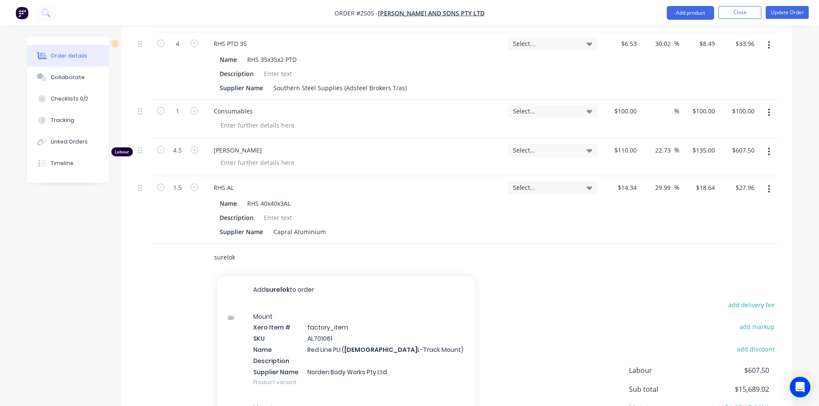
scroll to position [860, 0]
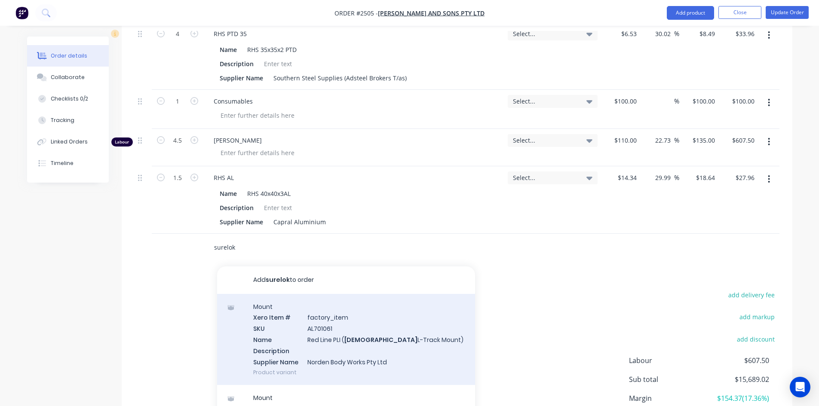
type input "surelok"
click at [312, 311] on div "Mount Xero Item # factory_item SKU AL701061 Name Red Line PLI ( Surelok L-Track…" at bounding box center [346, 340] width 258 height 92
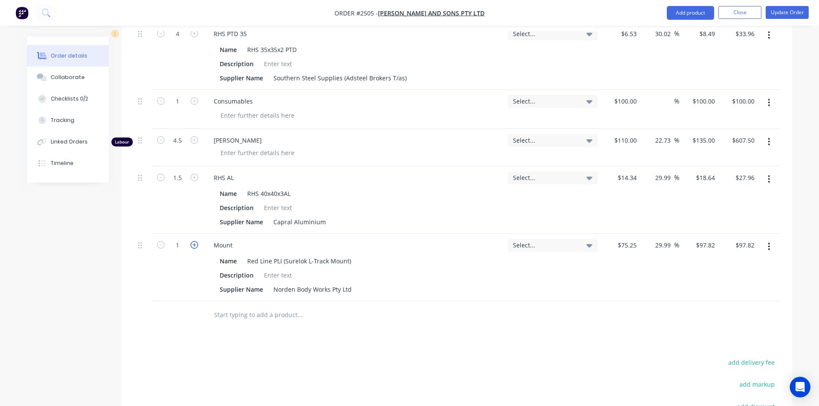
click at [194, 241] on icon "button" at bounding box center [194, 245] width 8 height 8
type input "2"
type input "$195.64"
click at [159, 241] on icon "button" at bounding box center [161, 245] width 8 height 8
type input "1"
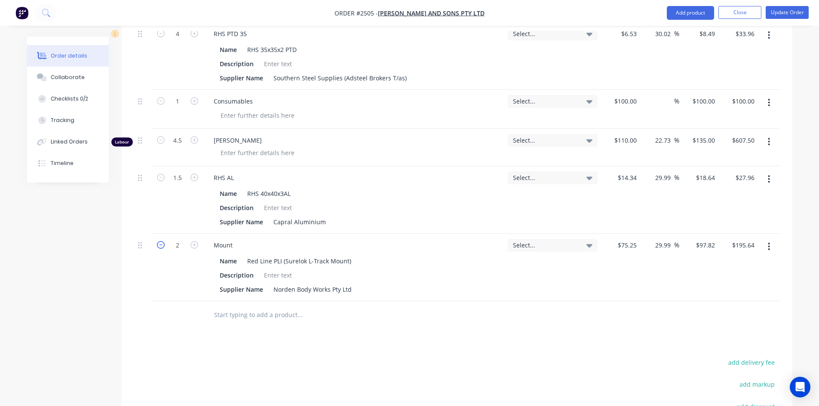
type input "$97.82"
type input "1.5"
type input "$146.73"
click at [783, 12] on button "Update Order" at bounding box center [787, 12] width 43 height 13
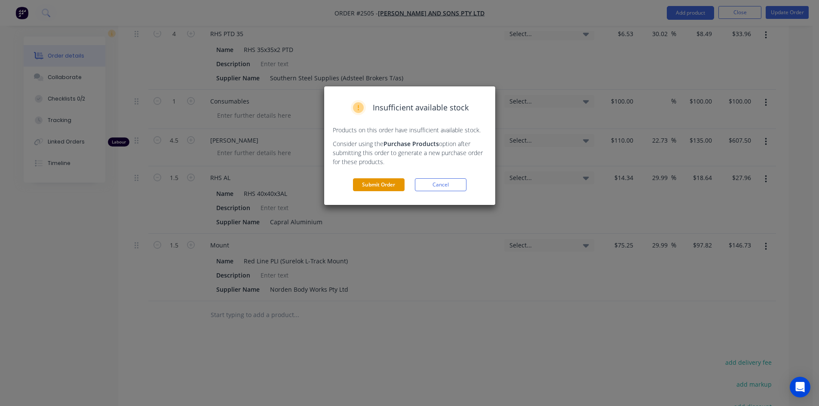
click at [377, 187] on button "Submit Order" at bounding box center [379, 184] width 52 height 13
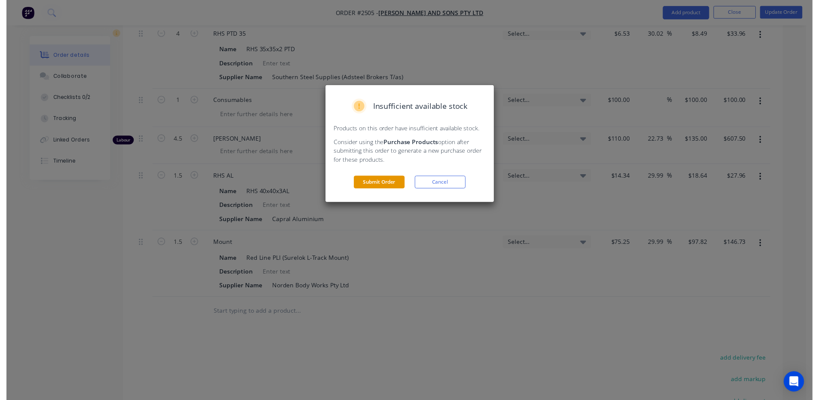
scroll to position [0, 0]
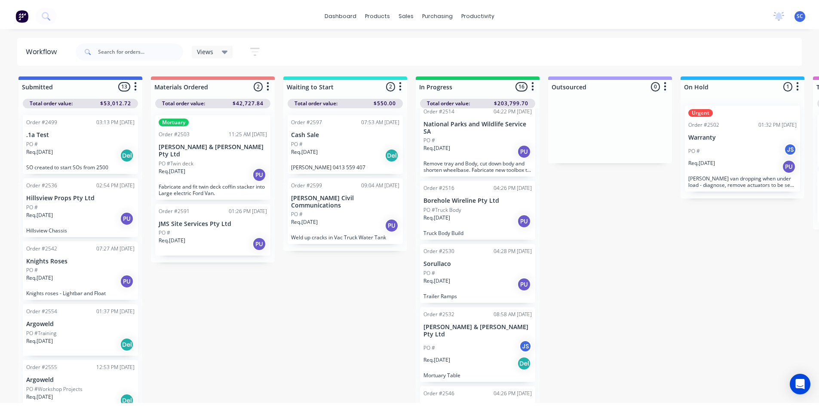
scroll to position [129, 0]
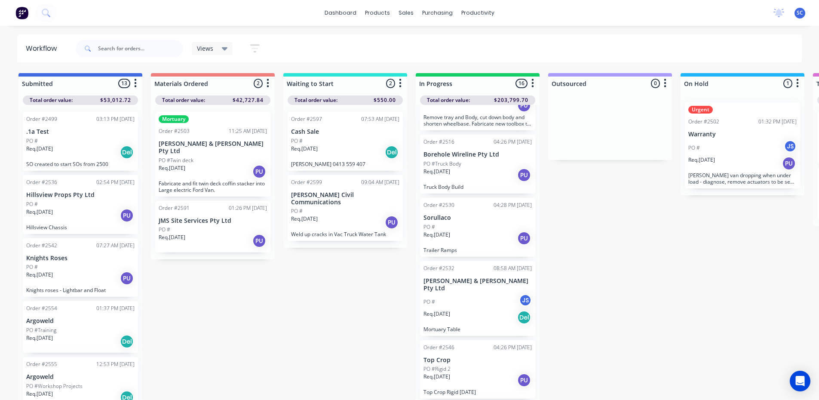
click at [467, 223] on div "Order #2530 04:28 PM [DATE] Sorullaco PO # Req. [DATE] PU Trailer Ramps" at bounding box center [477, 227] width 115 height 59
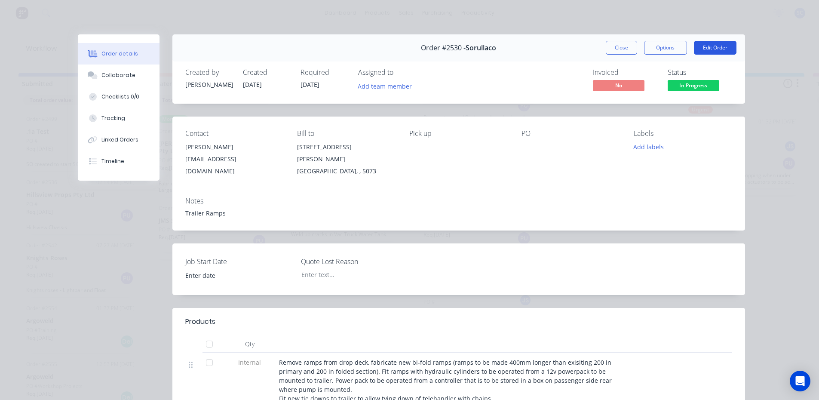
click at [713, 48] on button "Edit Order" at bounding box center [715, 48] width 43 height 14
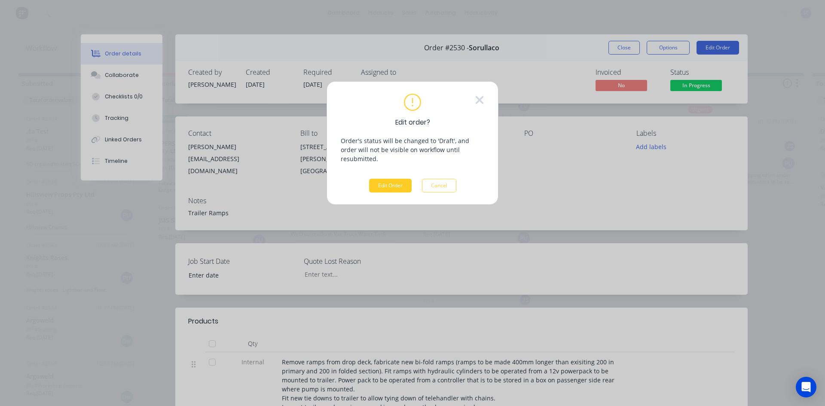
click at [388, 179] on button "Edit Order" at bounding box center [390, 186] width 43 height 14
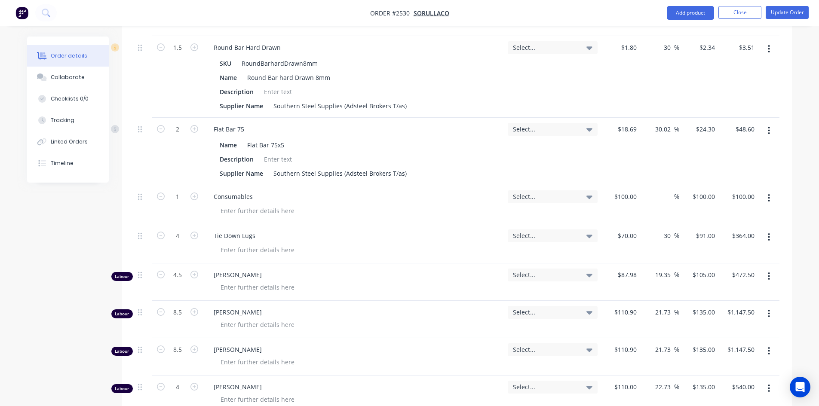
scroll to position [1376, 0]
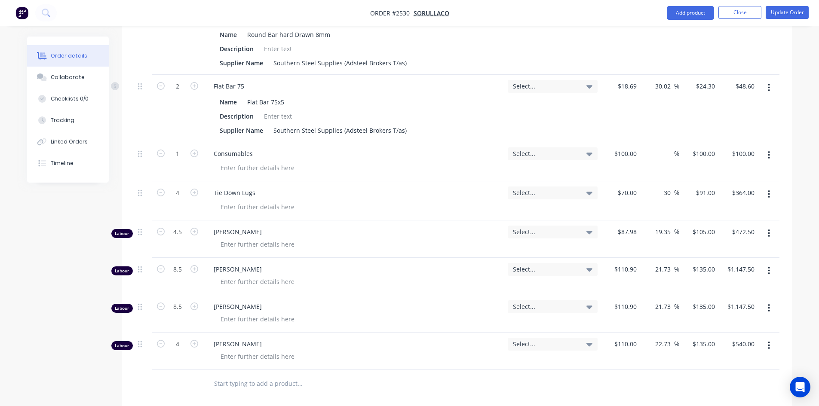
click at [248, 375] on input "text" at bounding box center [300, 383] width 172 height 17
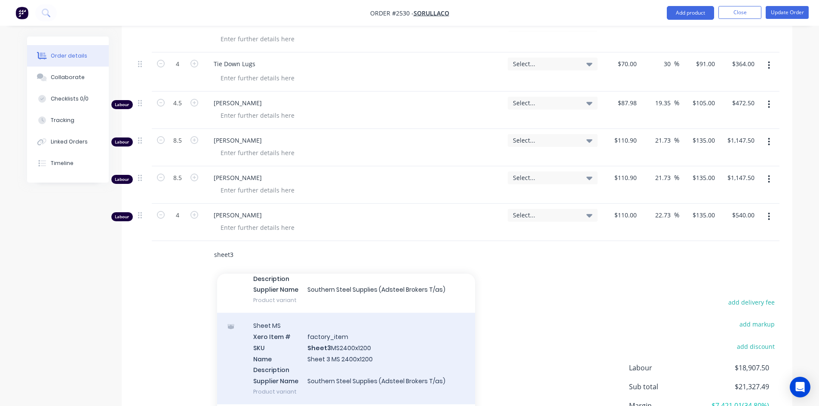
scroll to position [172, 0]
type input "sheet3"
click at [322, 328] on div "Sheet MS Xero Item # factory_item SKU Sheet3 MS2400x1200 Name Sheet 3 MS 2400x1…" at bounding box center [346, 358] width 258 height 92
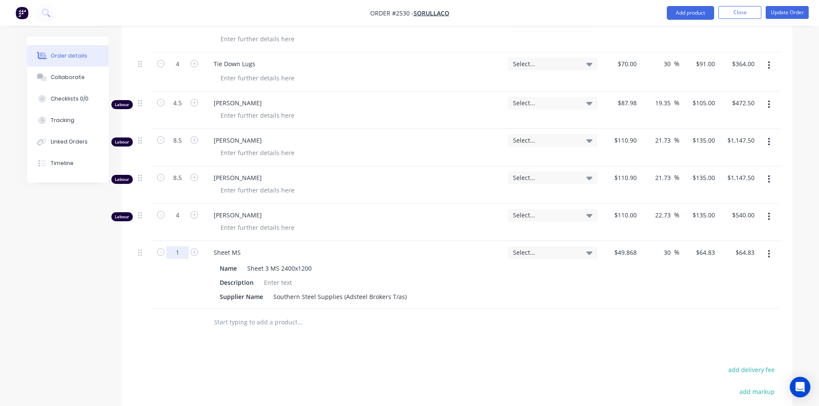
type input "0"
type input "1"
click at [288, 246] on div "Sheet MS" at bounding box center [354, 252] width 294 height 12
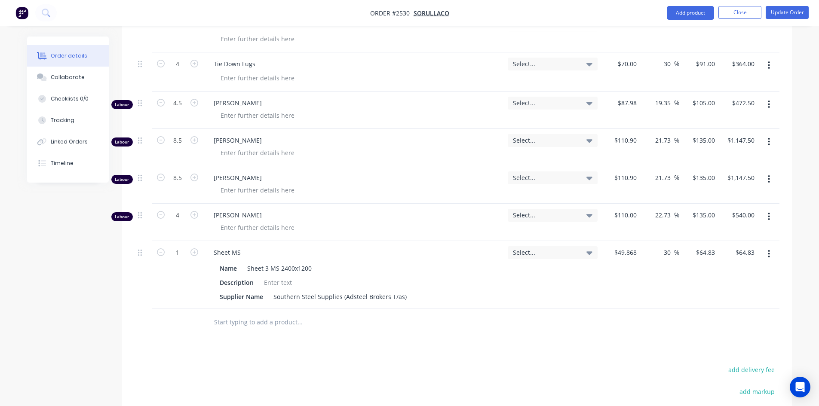
click at [262, 314] on input "text" at bounding box center [300, 322] width 172 height 17
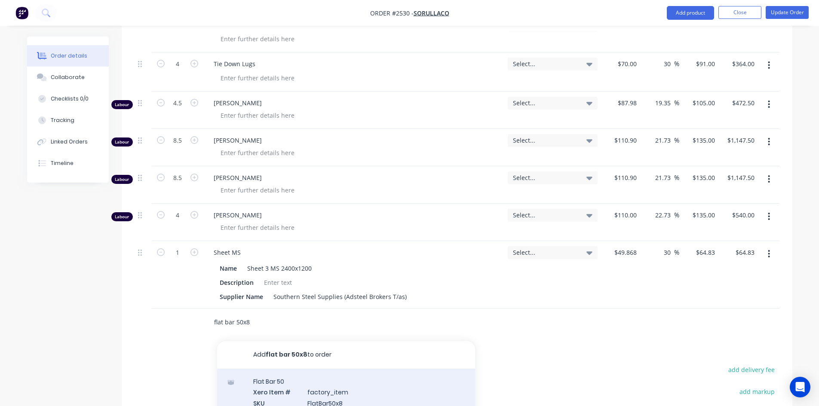
type input "flat bar 50x8"
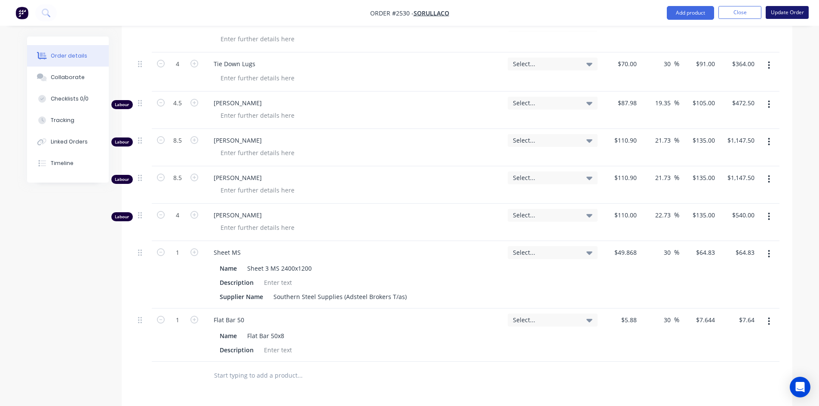
click at [774, 9] on button "Update Order" at bounding box center [787, 12] width 43 height 13
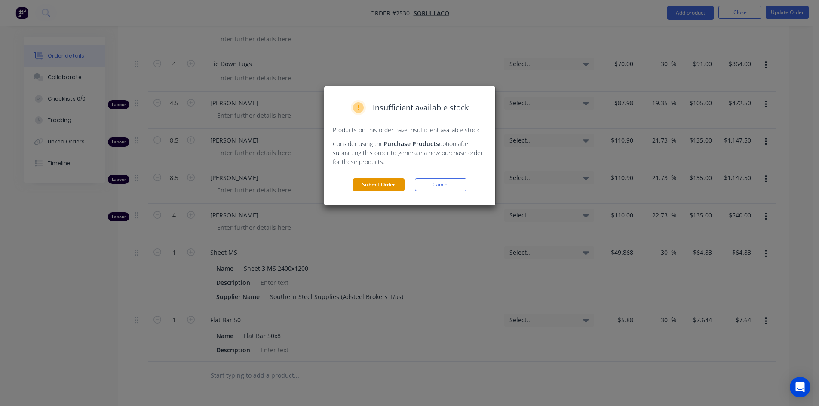
click at [388, 181] on button "Submit Order" at bounding box center [379, 184] width 52 height 13
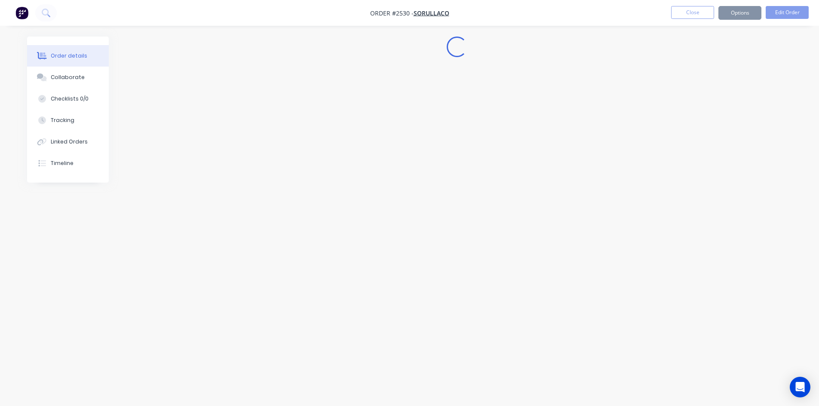
scroll to position [0, 0]
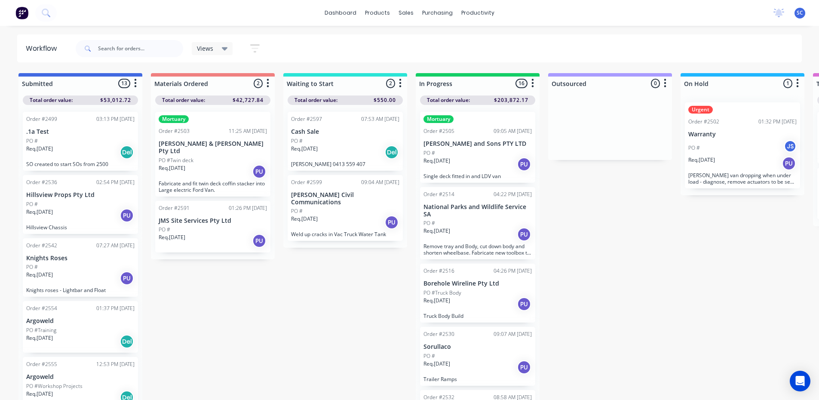
click at [453, 345] on p "Sorullaco" at bounding box center [477, 346] width 108 height 7
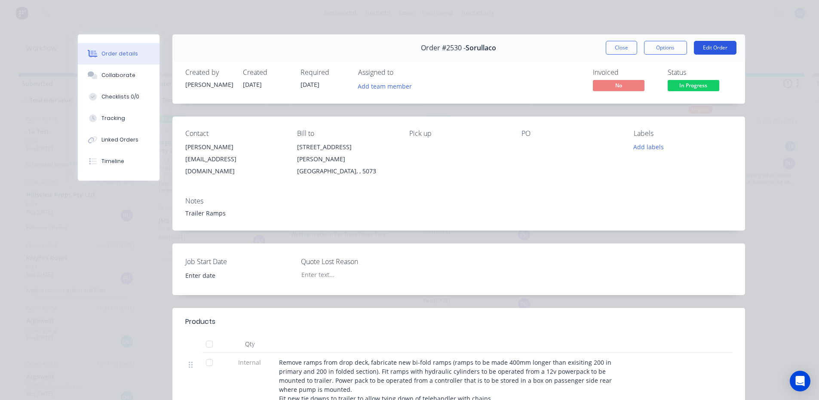
click at [718, 47] on button "Edit Order" at bounding box center [715, 48] width 43 height 14
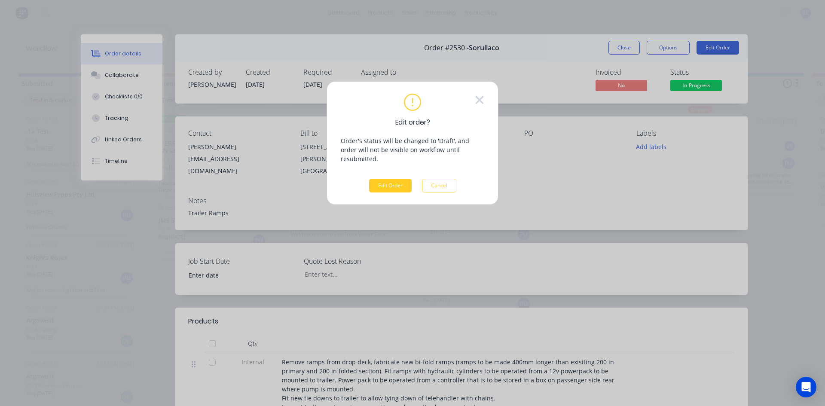
click at [388, 179] on button "Edit Order" at bounding box center [390, 186] width 43 height 14
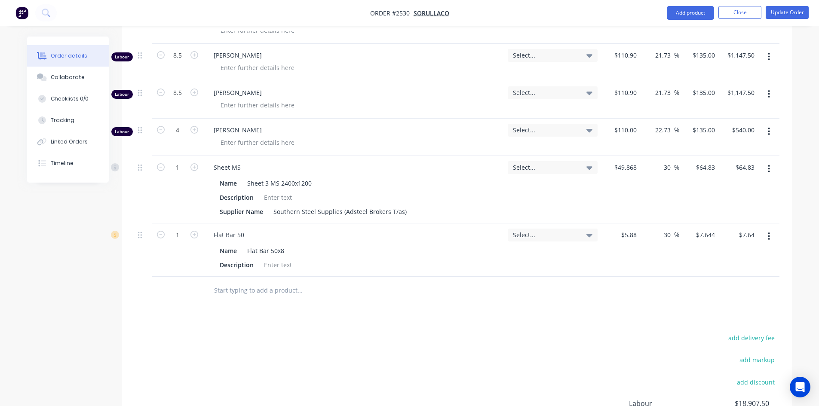
scroll to position [1591, 0]
click at [256, 281] on input "text" at bounding box center [300, 289] width 172 height 17
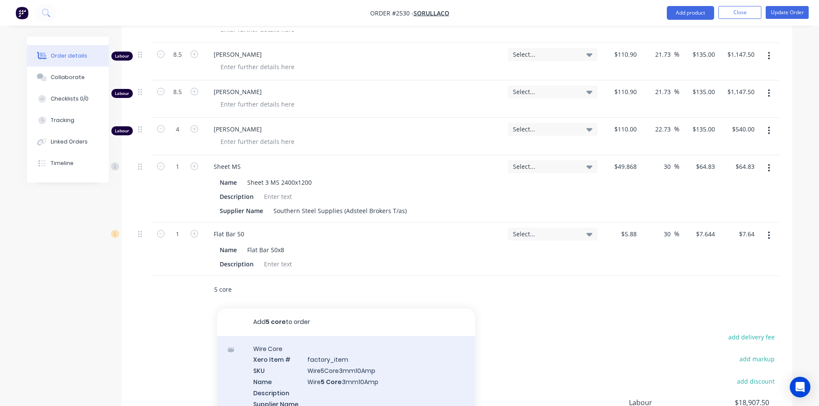
type input "5 core"
click at [334, 354] on div "Wire Core Xero Item # factory_item SKU Wire5Core3mm10Amp Name Wire 5 Core 3mm10…" at bounding box center [346, 382] width 258 height 92
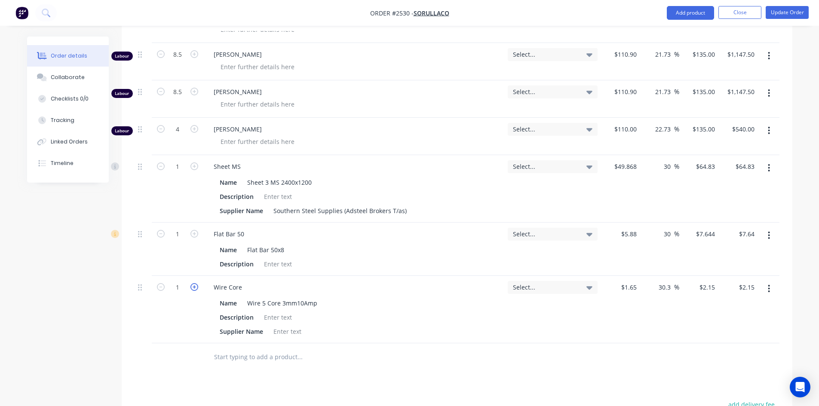
click at [196, 283] on icon "button" at bounding box center [194, 287] width 8 height 8
type input "2"
type input "$4.30"
click at [281, 349] on input "text" at bounding box center [300, 357] width 172 height 17
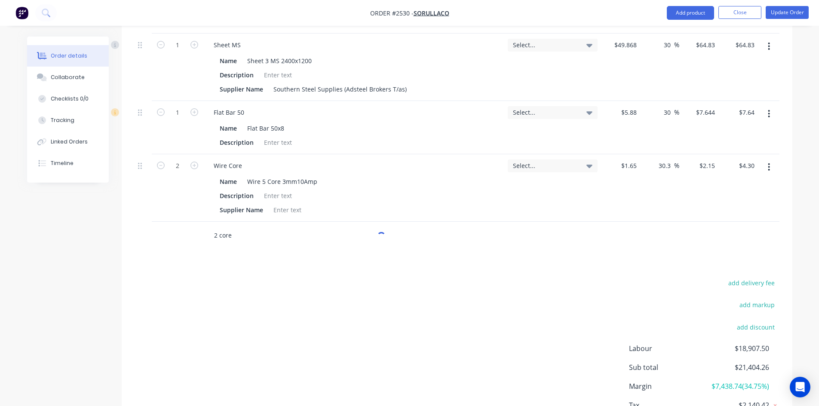
scroll to position [1720, 0]
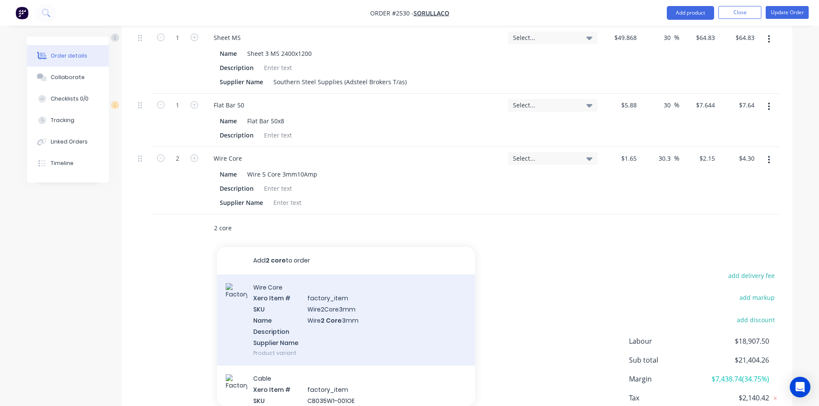
type input "2 core"
click at [328, 296] on div "Wire Core Xero Item # factory_item SKU Wire2Core3mm Name Wire 2 Core 3mm Descri…" at bounding box center [346, 321] width 258 height 92
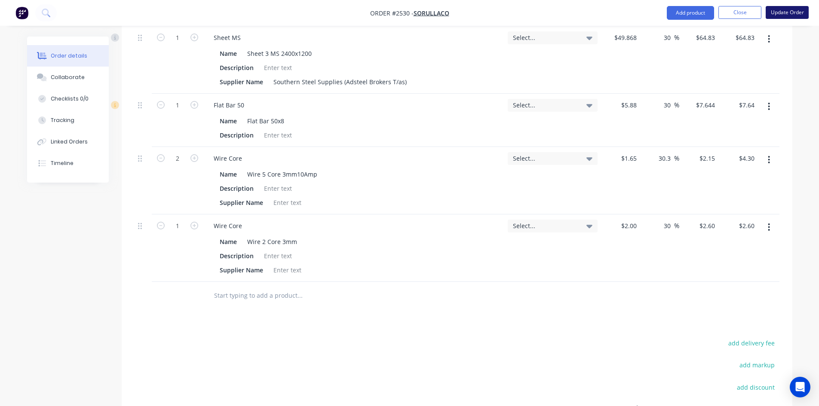
click at [783, 13] on button "Update Order" at bounding box center [787, 12] width 43 height 13
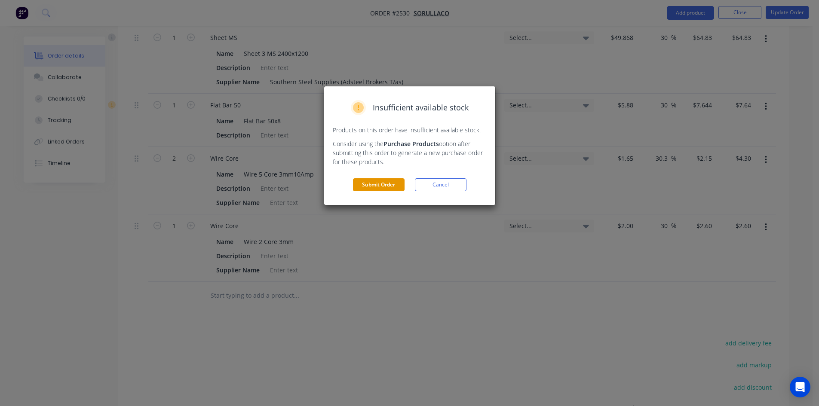
click at [383, 184] on button "Submit Order" at bounding box center [379, 184] width 52 height 13
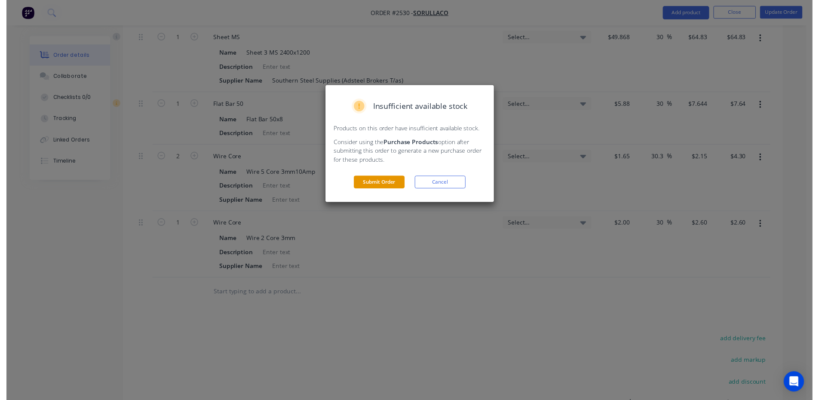
scroll to position [0, 0]
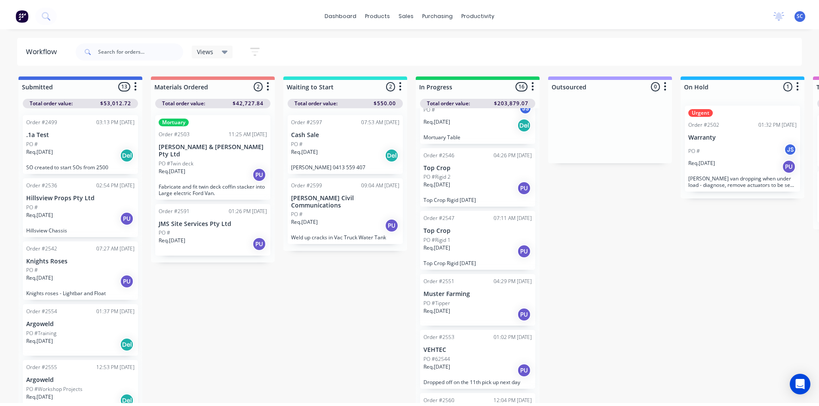
scroll to position [344, 0]
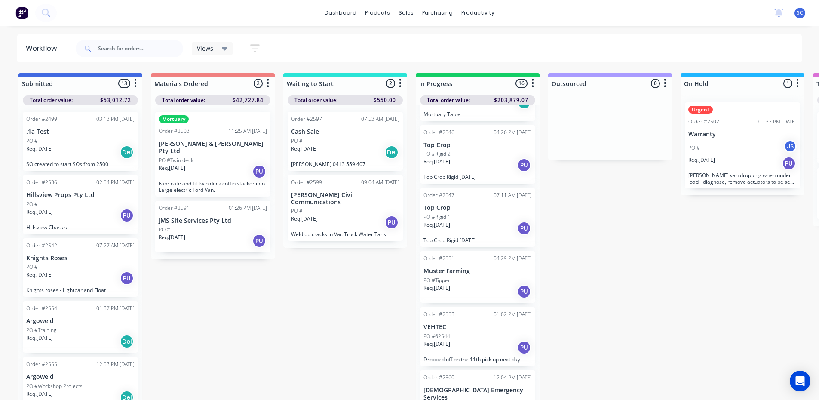
click at [465, 276] on div "PO #Tipper" at bounding box center [477, 280] width 108 height 8
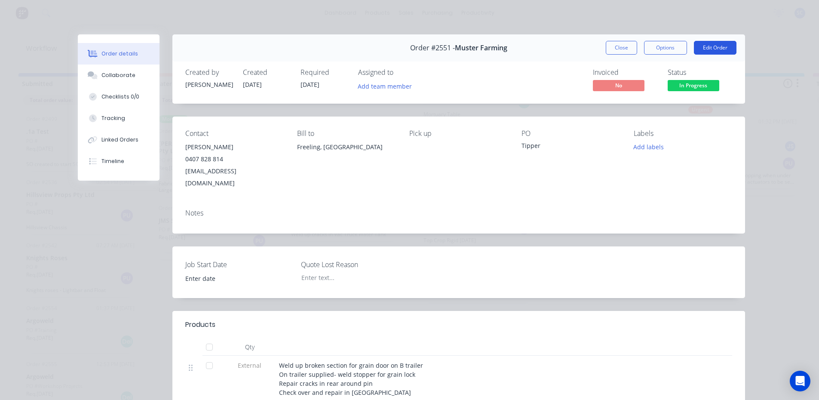
click at [704, 48] on button "Edit Order" at bounding box center [715, 48] width 43 height 14
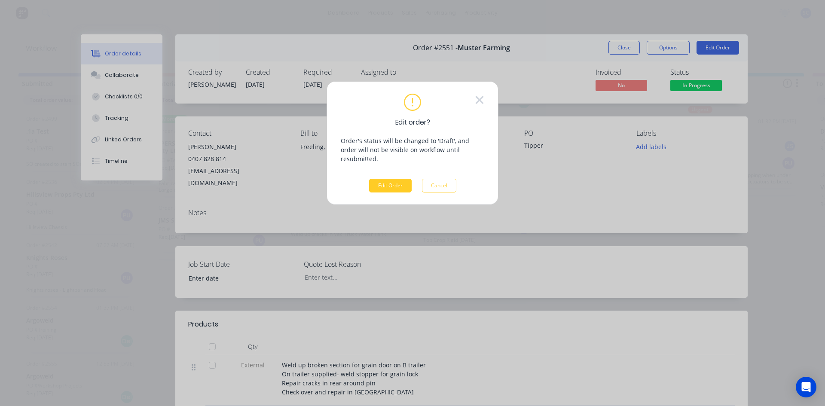
click at [390, 179] on button "Edit Order" at bounding box center [390, 186] width 43 height 14
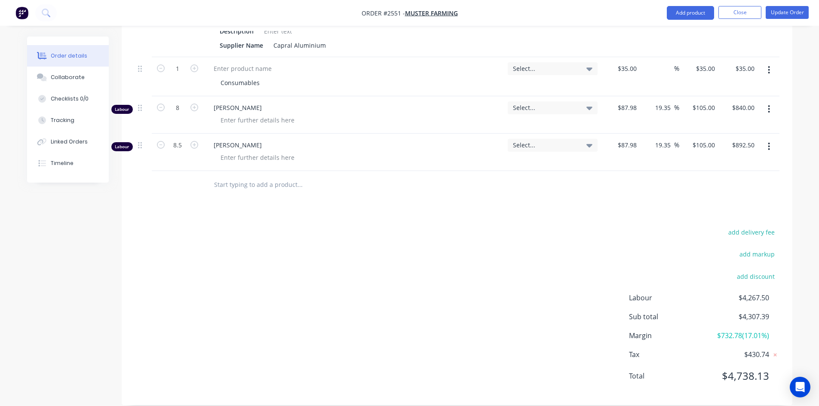
scroll to position [511, 0]
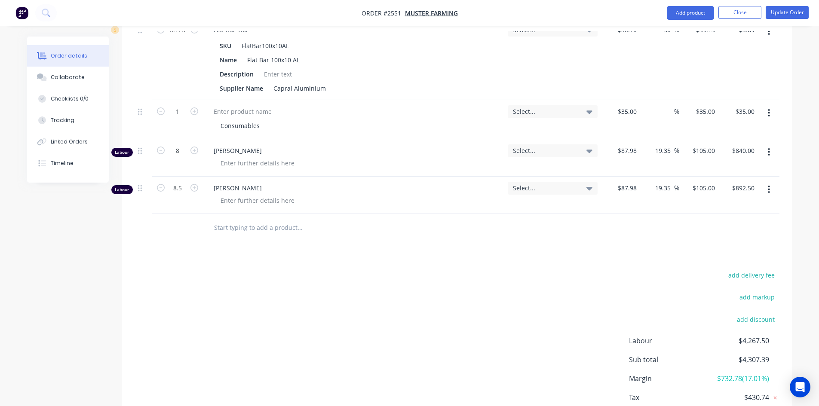
click at [259, 219] on input "text" at bounding box center [300, 227] width 172 height 17
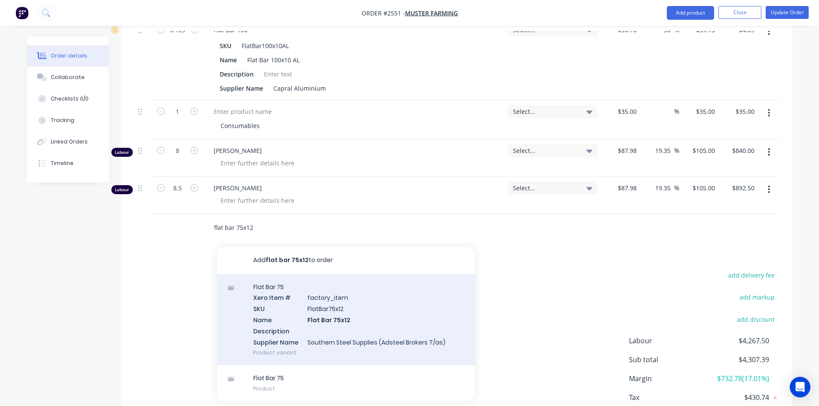
type input "flat bar 75x12"
click at [329, 305] on div "Flat Bar 75 Xero Item # factory_item SKU FlatBar75x12 Name Flat Bar 75x12 Descr…" at bounding box center [346, 320] width 258 height 92
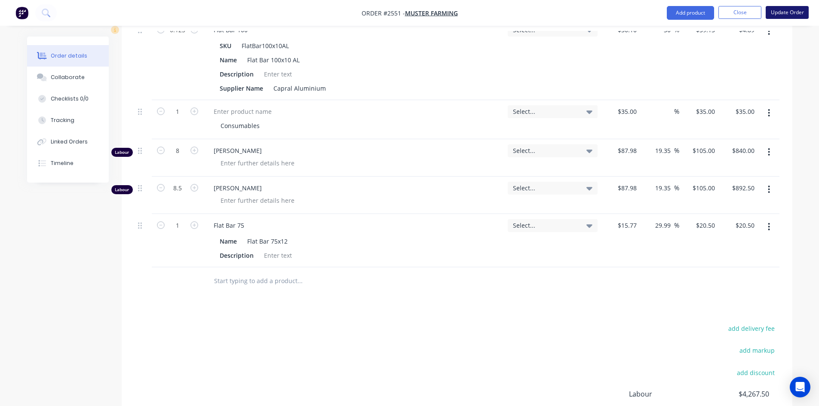
click at [785, 12] on button "Update Order" at bounding box center [787, 12] width 43 height 13
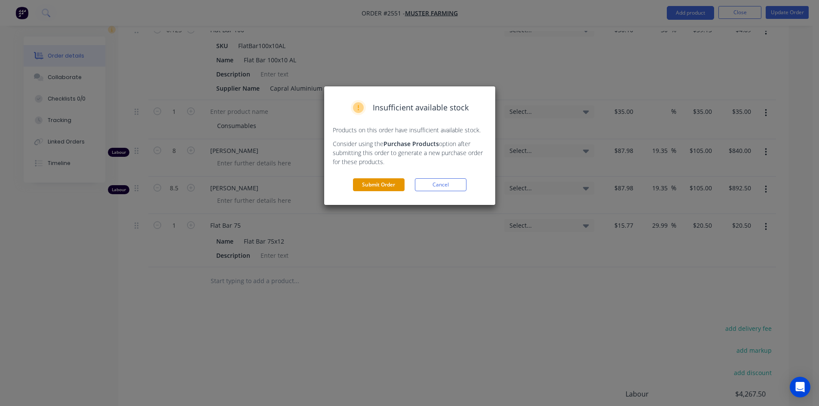
click at [379, 185] on button "Submit Order" at bounding box center [379, 184] width 52 height 13
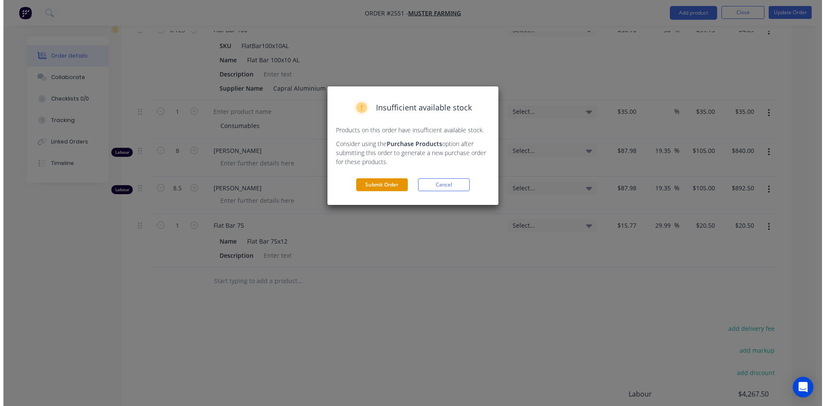
scroll to position [0, 0]
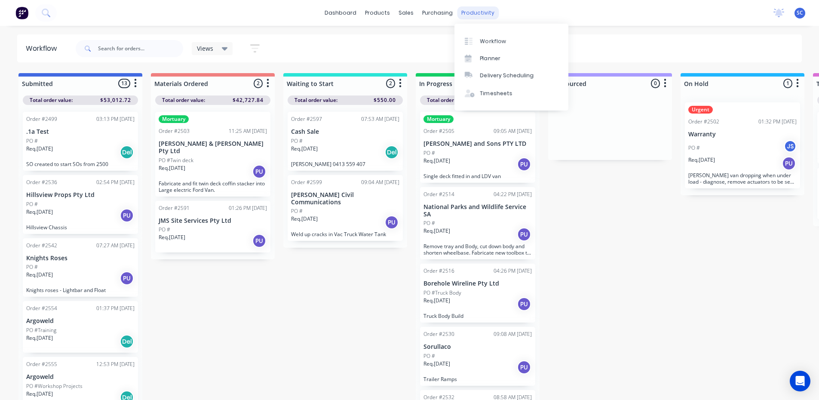
click at [478, 11] on div "productivity" at bounding box center [478, 12] width 42 height 13
click at [503, 91] on div "Timesheets" at bounding box center [496, 93] width 32 height 8
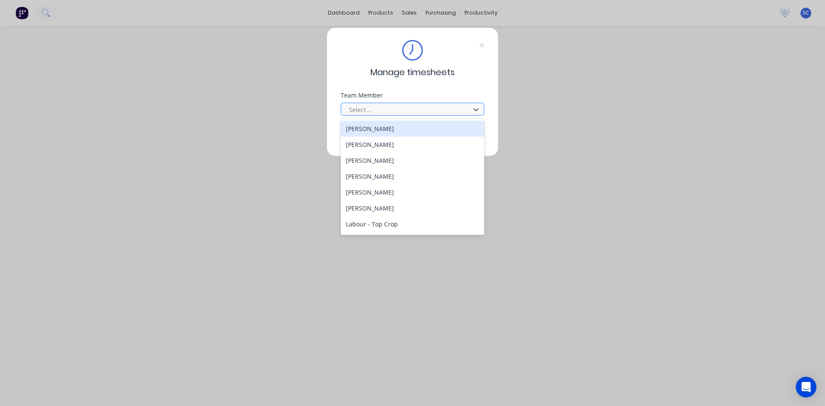
click at [397, 108] on div at bounding box center [407, 109] width 118 height 11
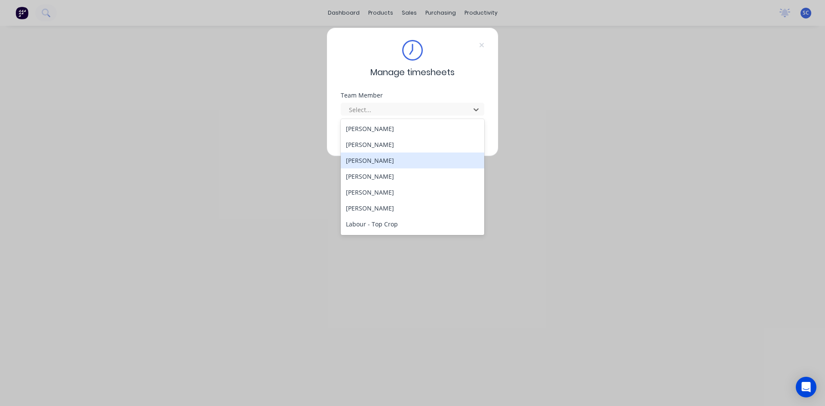
click at [396, 159] on div "[PERSON_NAME]" at bounding box center [413, 161] width 144 height 16
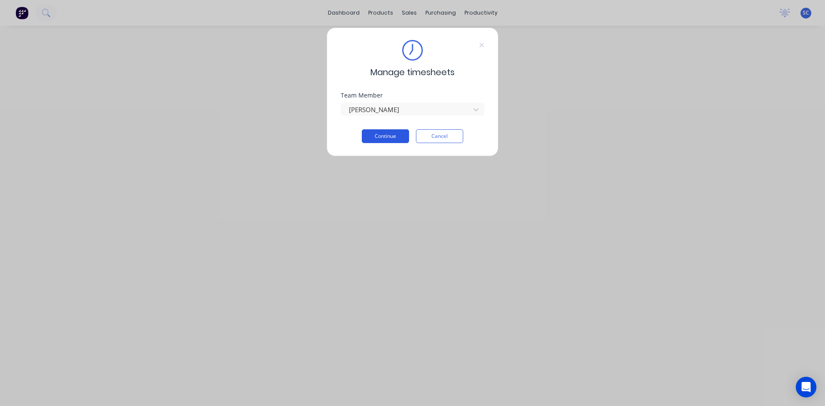
click at [403, 137] on button "Continue" at bounding box center [385, 136] width 47 height 14
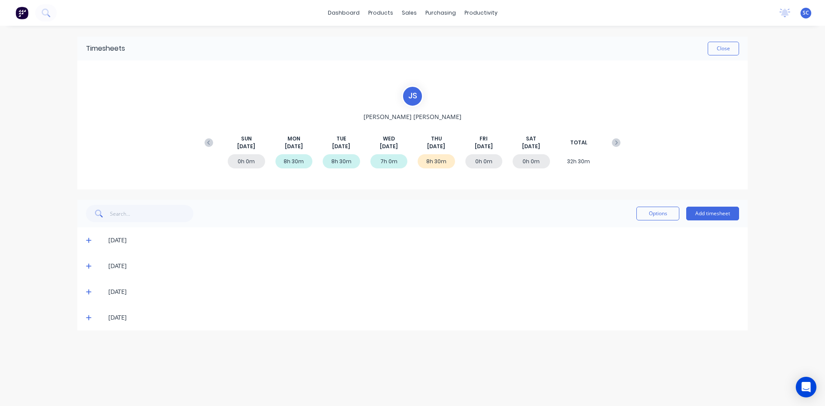
click at [88, 319] on icon at bounding box center [89, 318] width 6 height 6
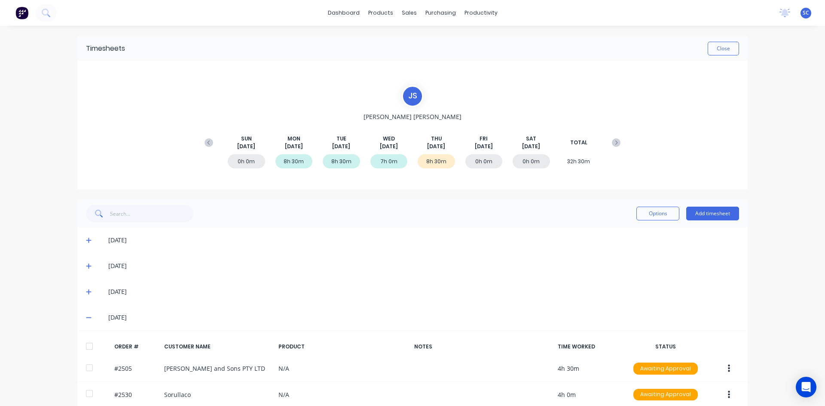
scroll to position [39, 0]
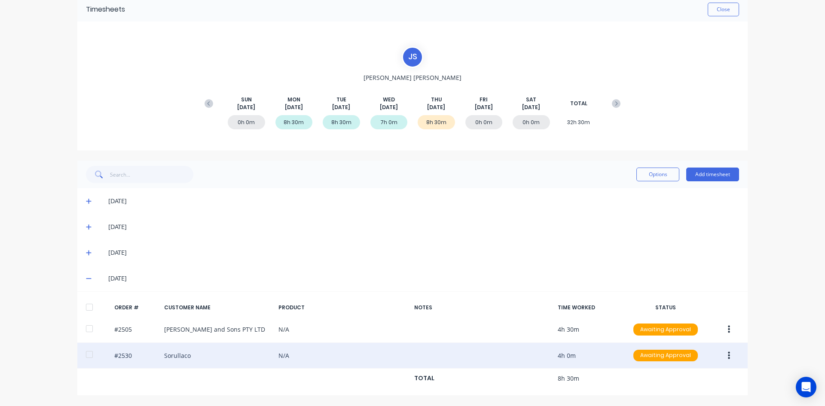
click at [124, 357] on div "#2530 Sorullaco N/A 4h 0m Awaiting Approval" at bounding box center [412, 356] width 671 height 26
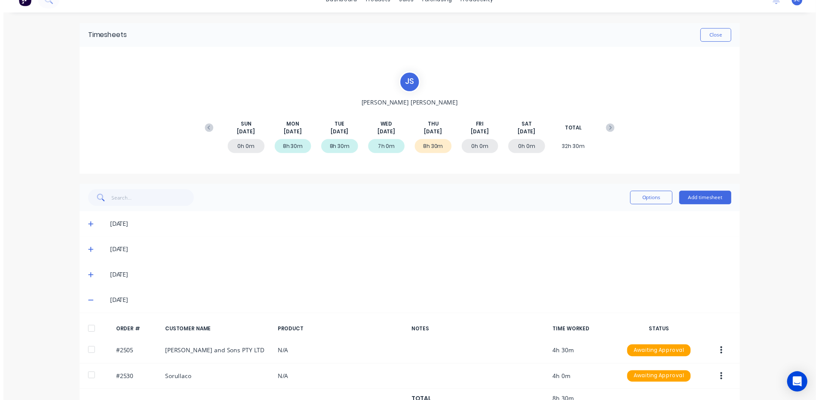
scroll to position [0, 0]
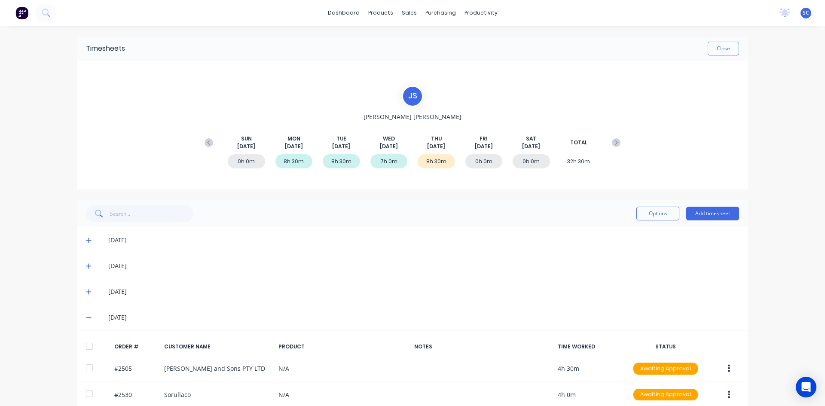
click at [26, 14] on img at bounding box center [21, 12] width 13 height 13
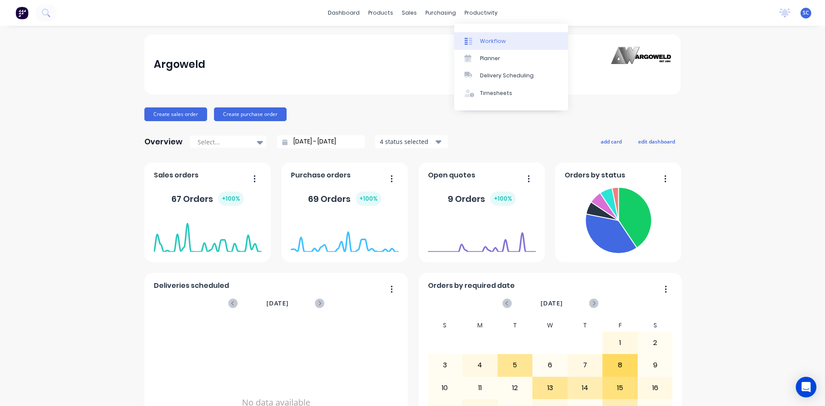
click at [484, 42] on div "Workflow" at bounding box center [493, 41] width 26 height 8
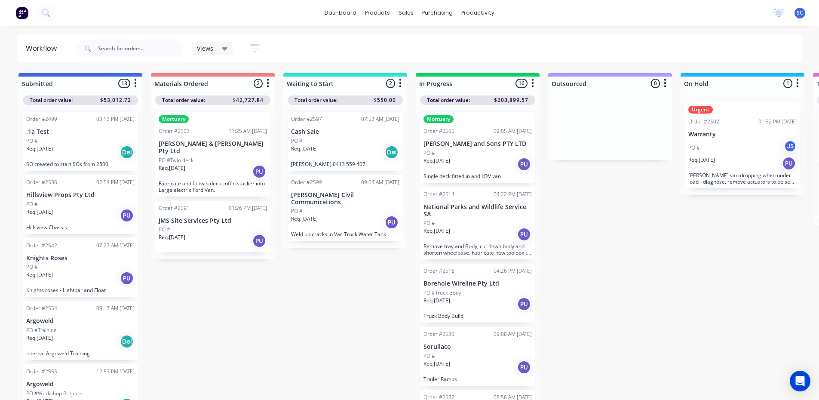
click at [454, 344] on p "Sorullaco" at bounding box center [477, 346] width 108 height 7
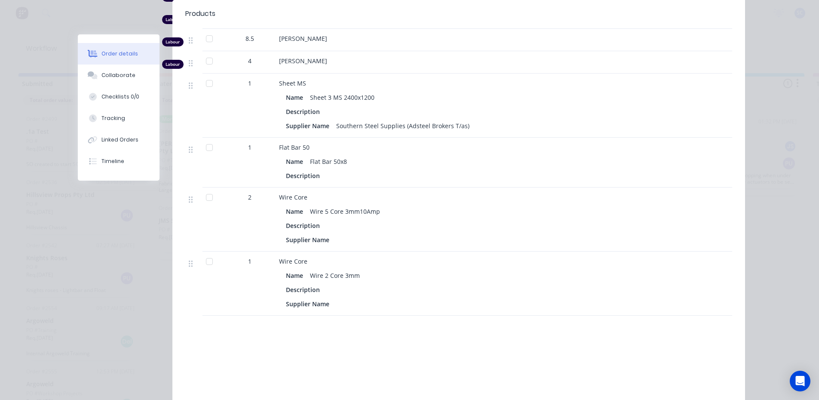
scroll to position [1505, 0]
